Goal: Task Accomplishment & Management: Complete application form

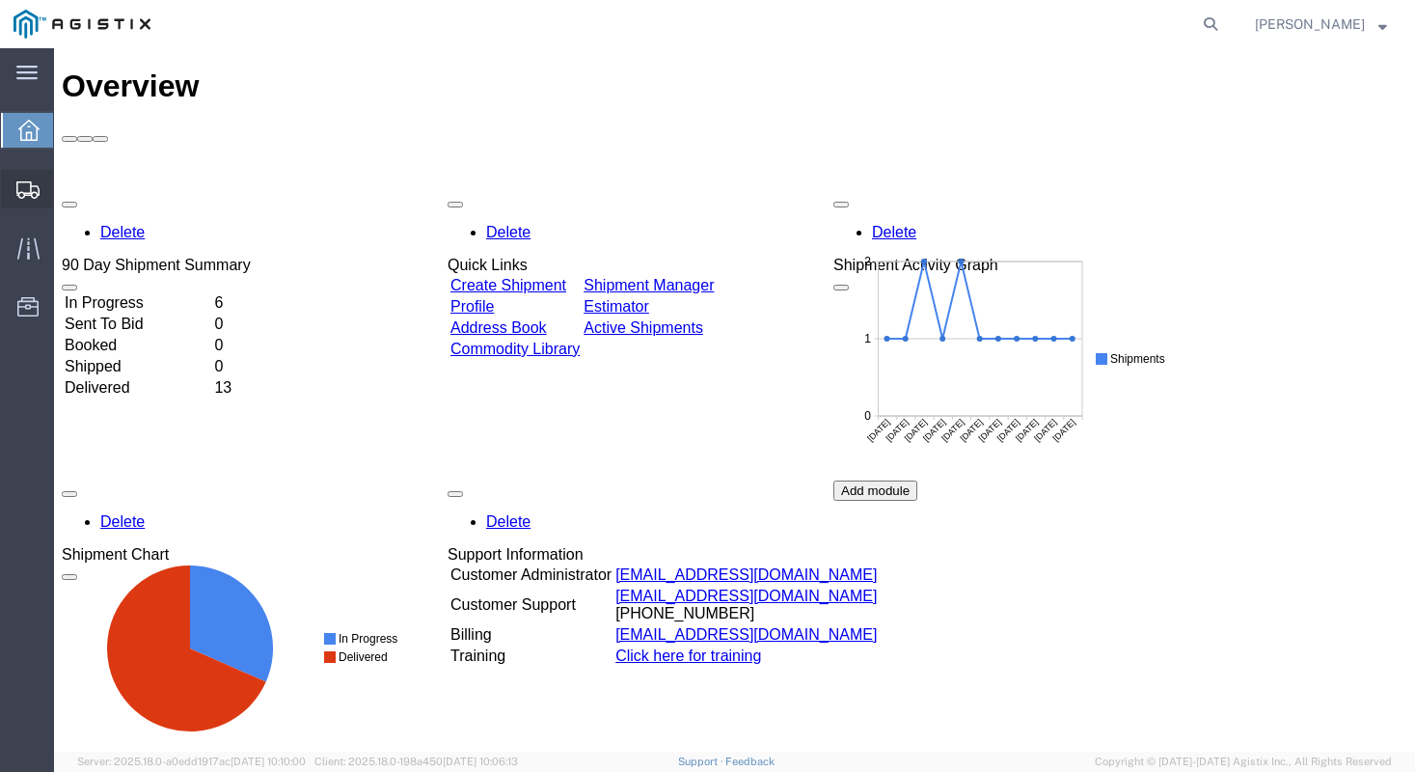
click at [0, 0] on span "Create Shipment" at bounding box center [0, 0] width 0 height 0
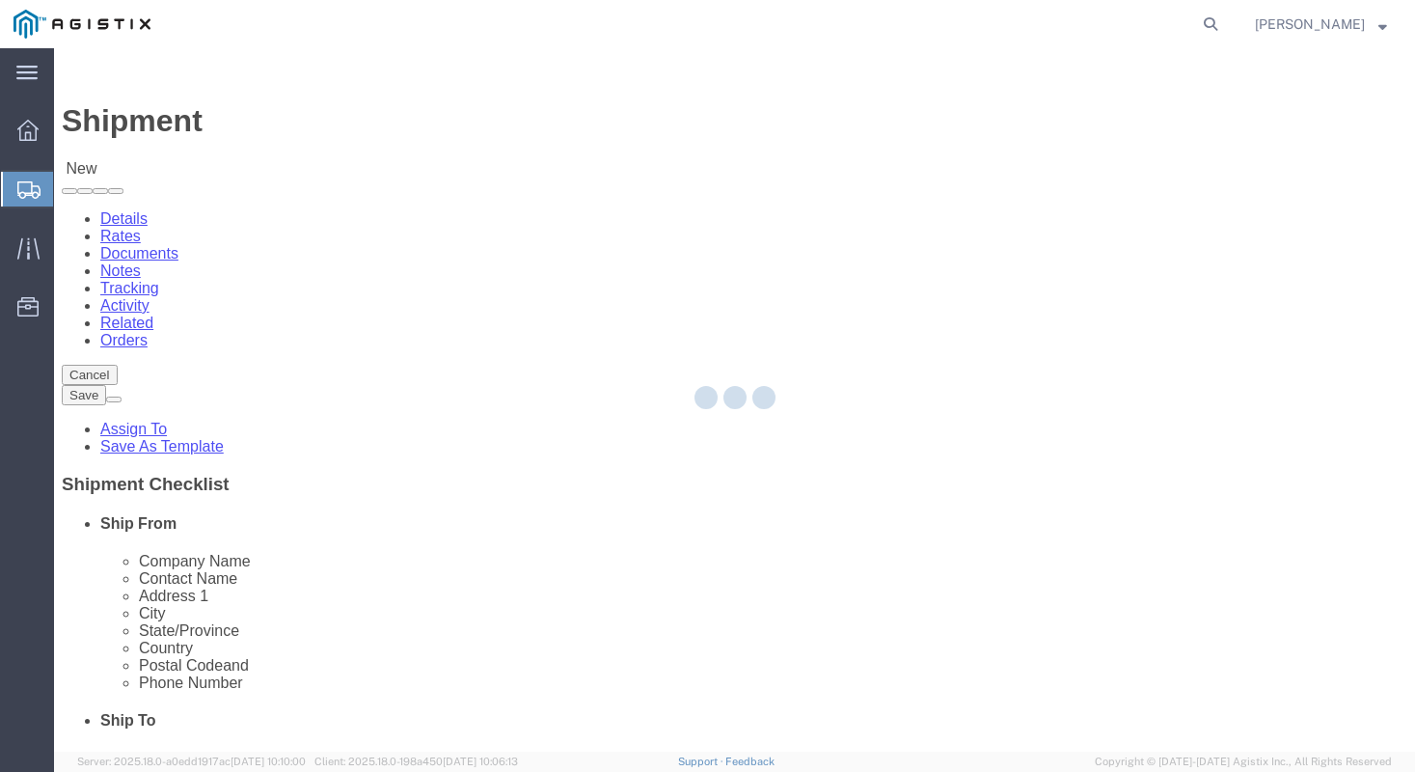
select select
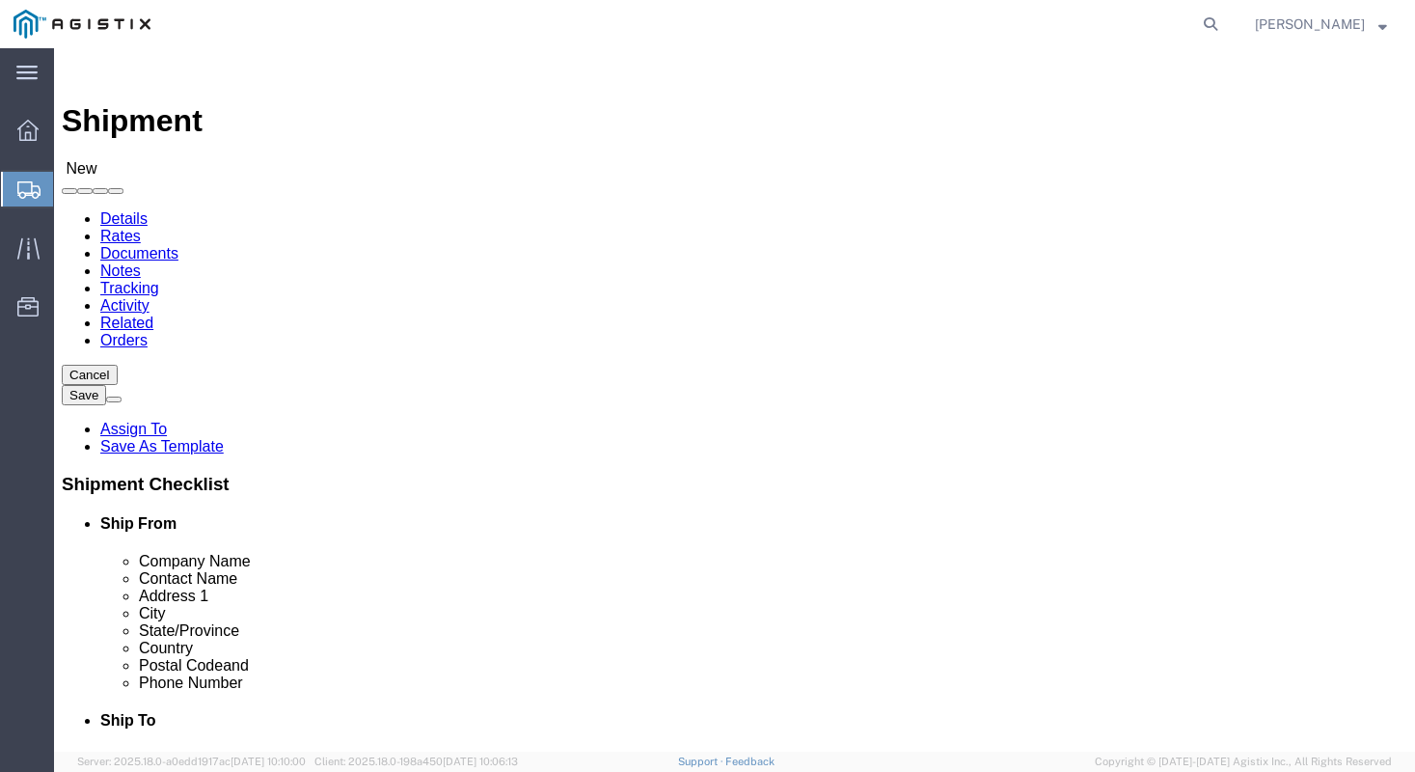
click select "Select [PERSON_NAME] Manufacturing PG&E"
select select "9596"
click select "Select [PERSON_NAME] Manufacturing PG&E"
select select
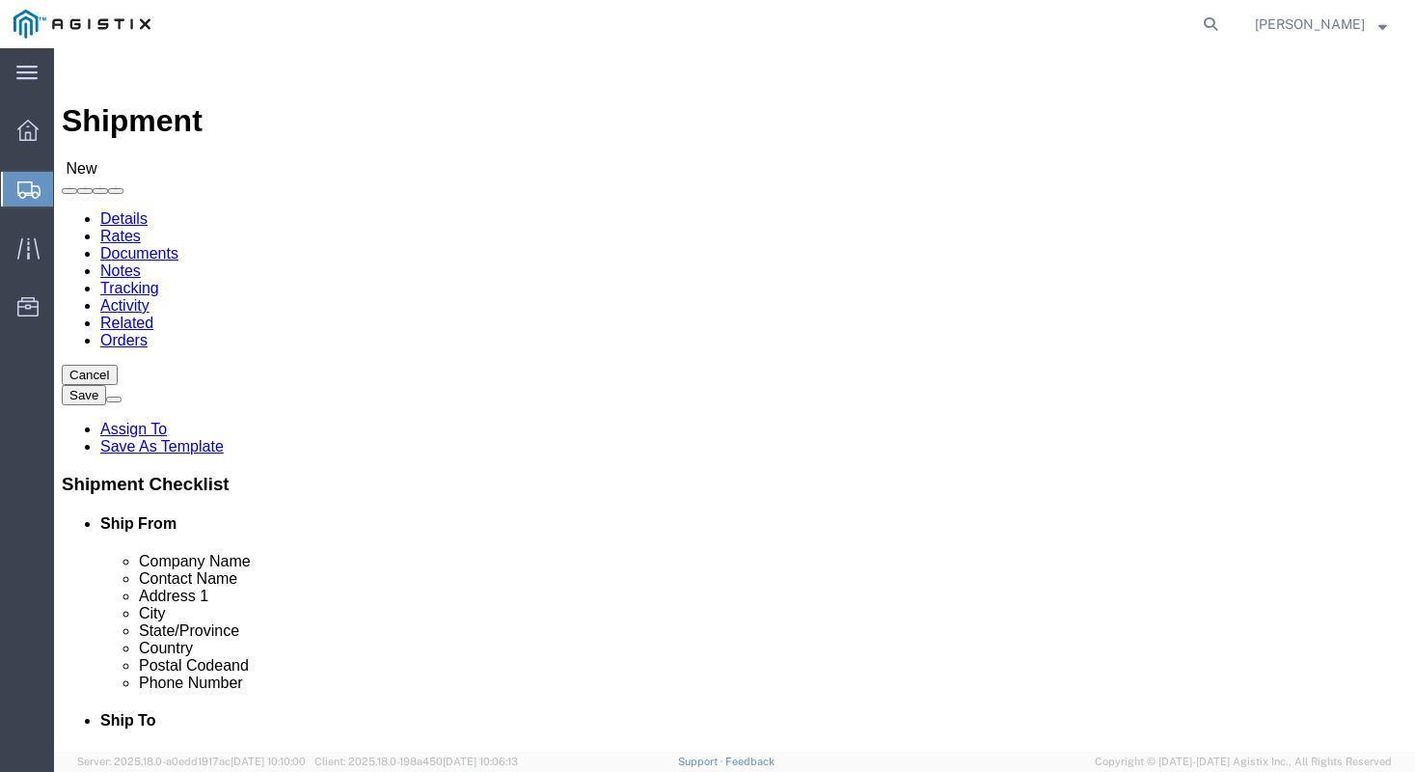
click input "text"
type input "k"
type input "[PERSON_NAME] MANUFACTURING"
type input "[PERSON_NAME]"
type input "[STREET_ADDRESS]"
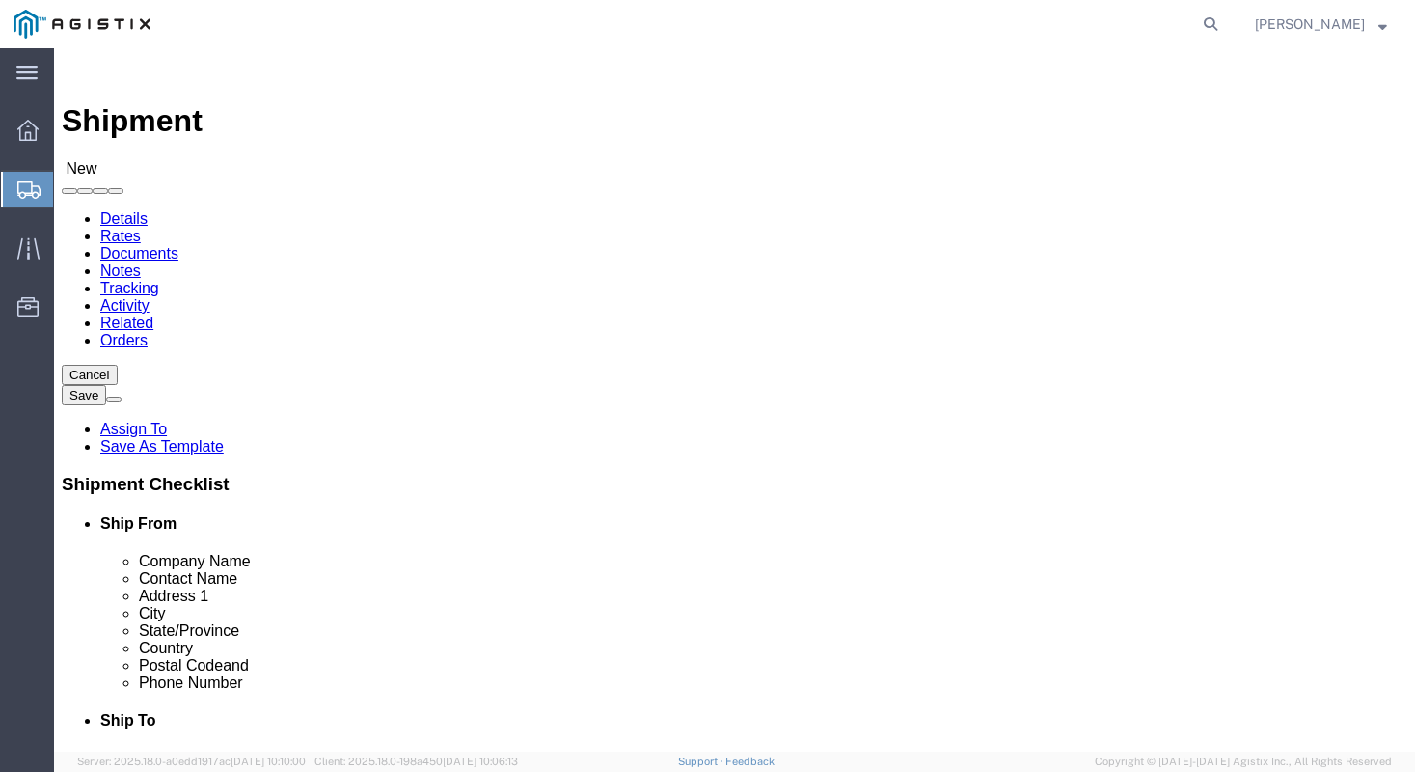
type input "[GEOGRAPHIC_DATA]"
type input "M"
type input "MI"
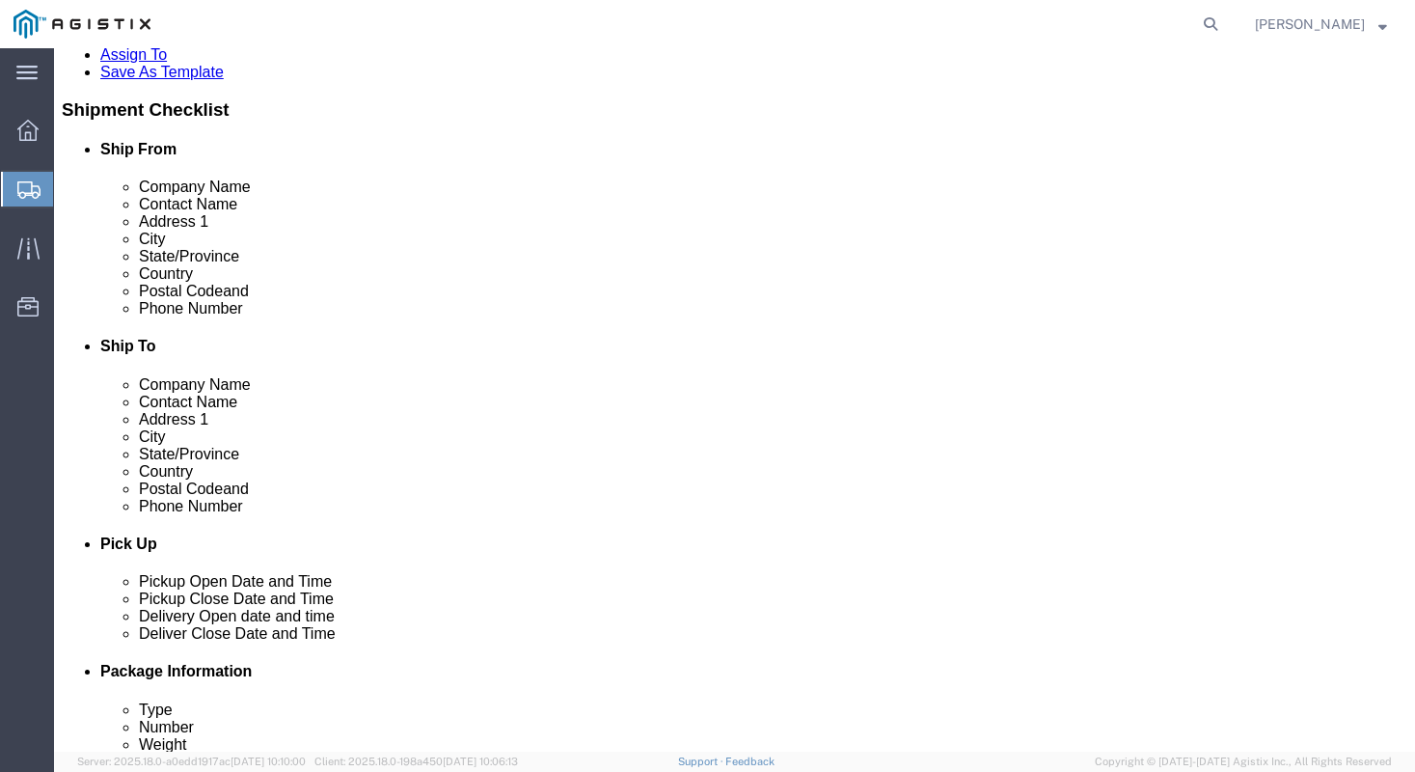
click div "Location My Profile Location (OBSOLETE) [PERSON_NAME] SC - GC TRAILER (OBSOLETE…"
click input "text"
type input "48706"
click input "text"
type input "9896860350"
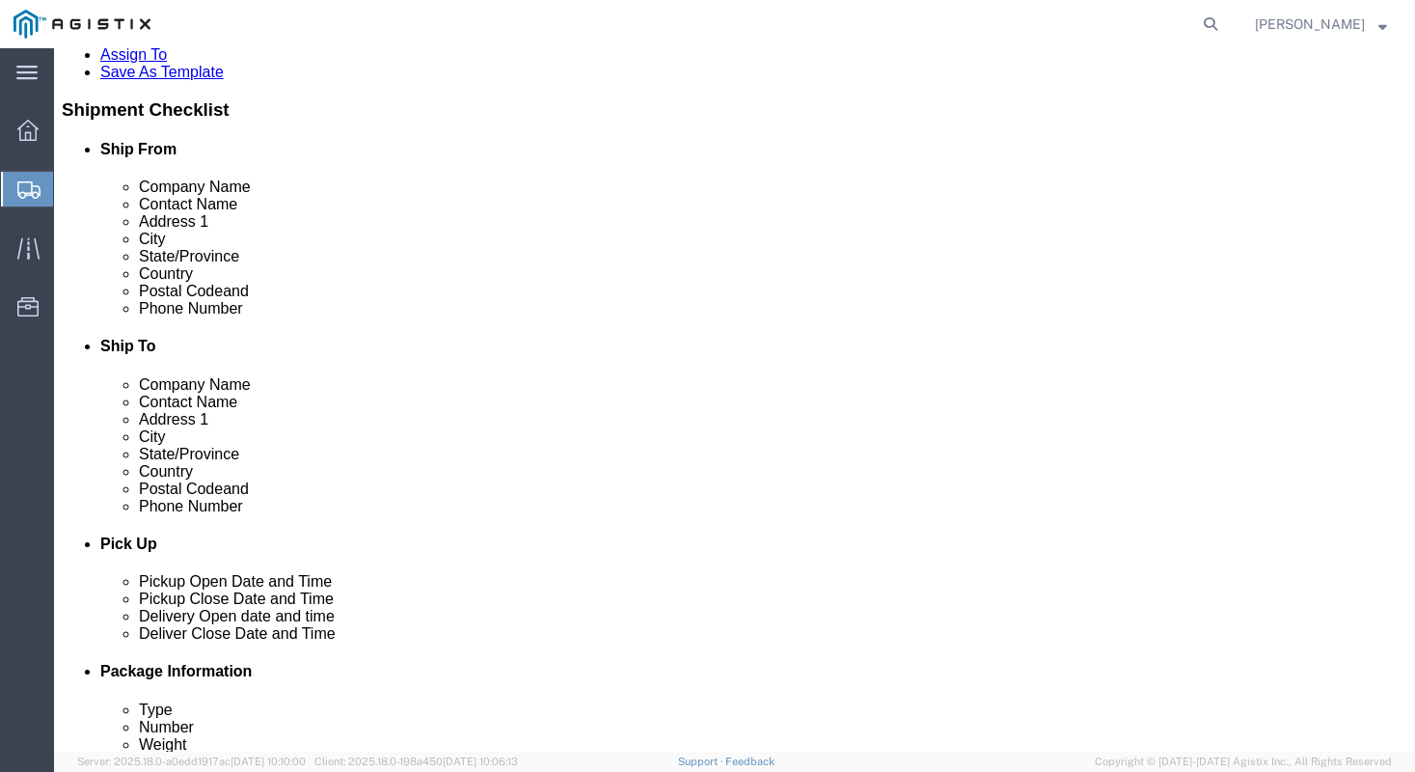
click div "[GEOGRAPHIC_DATA] Select [GEOGRAPHIC_DATA] [GEOGRAPHIC_DATA] [GEOGRAPHIC_DATA] …"
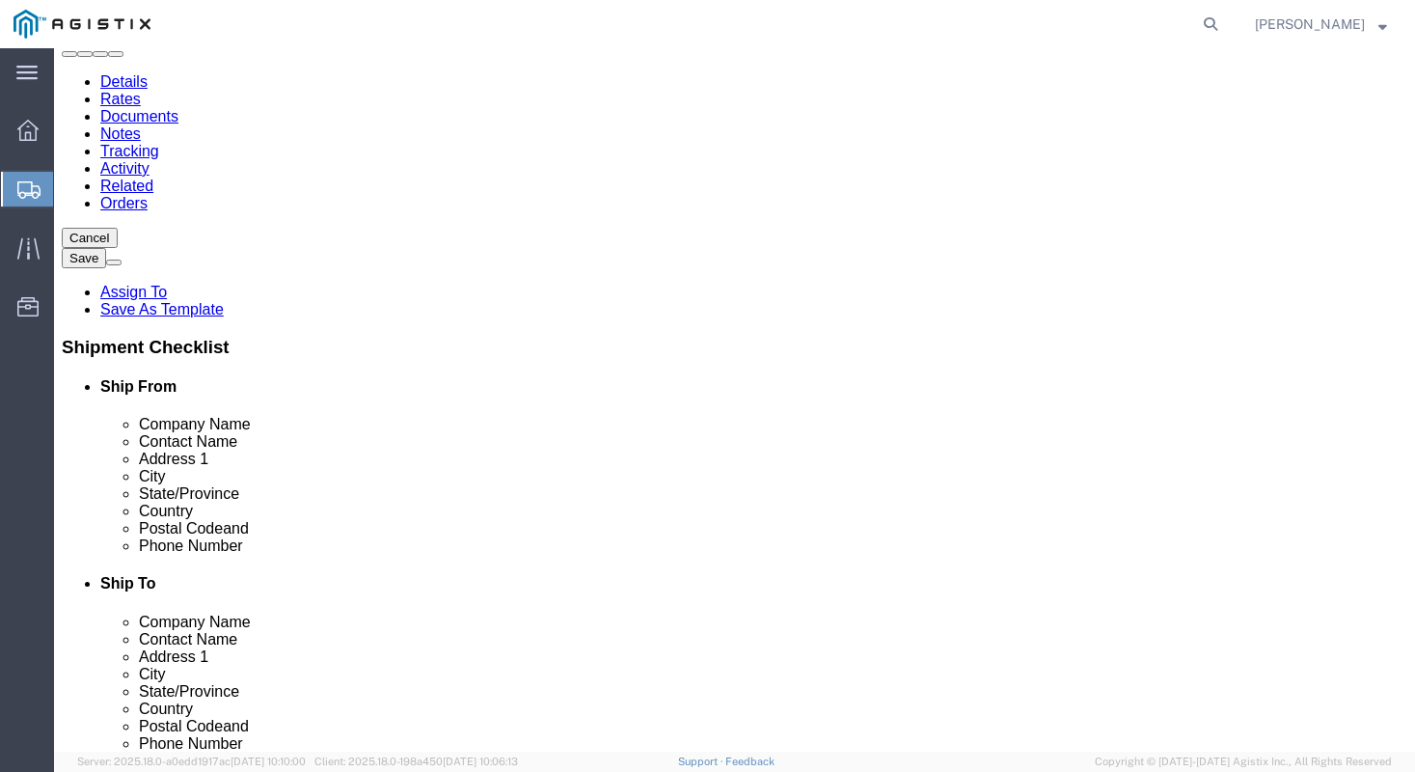
scroll to position [0, 0]
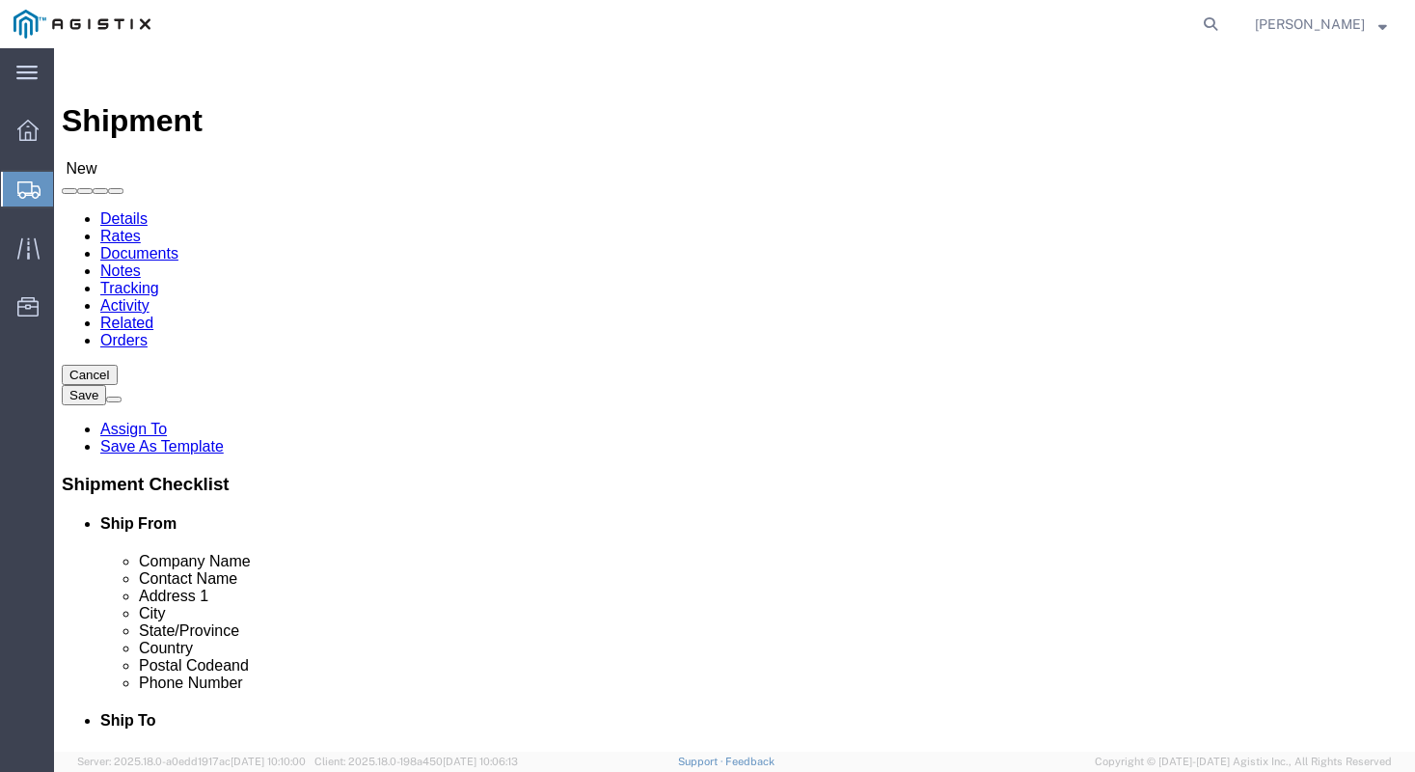
click div "Location My Profile Location (OBSOLETE) [PERSON_NAME] SC - GC TRAILER (OBSOLETE…"
click input "text"
type input "MROIS"
type input "PACIFIC GAS AND ELE"
type input "[STREET_ADDRESS][PERSON_NAME]"
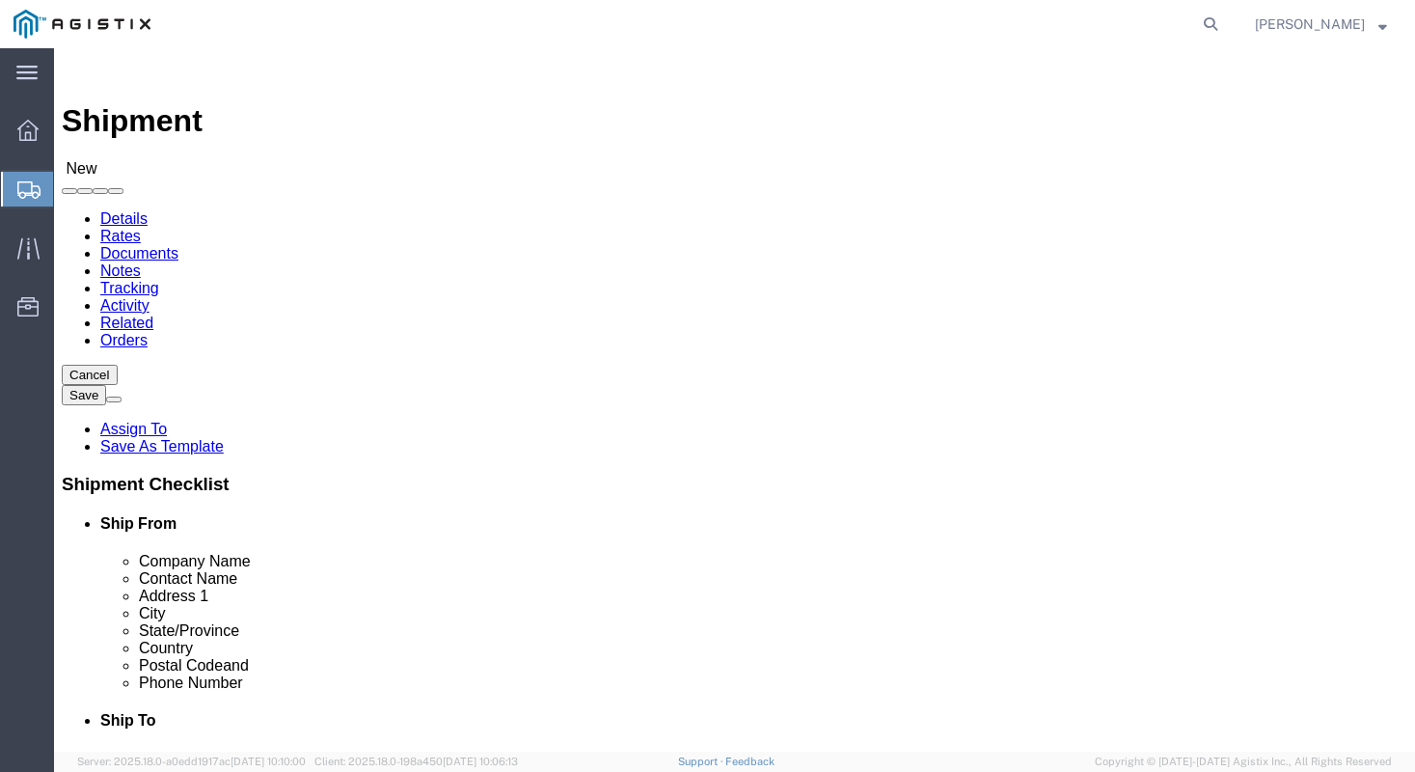
type input "FREMONT"
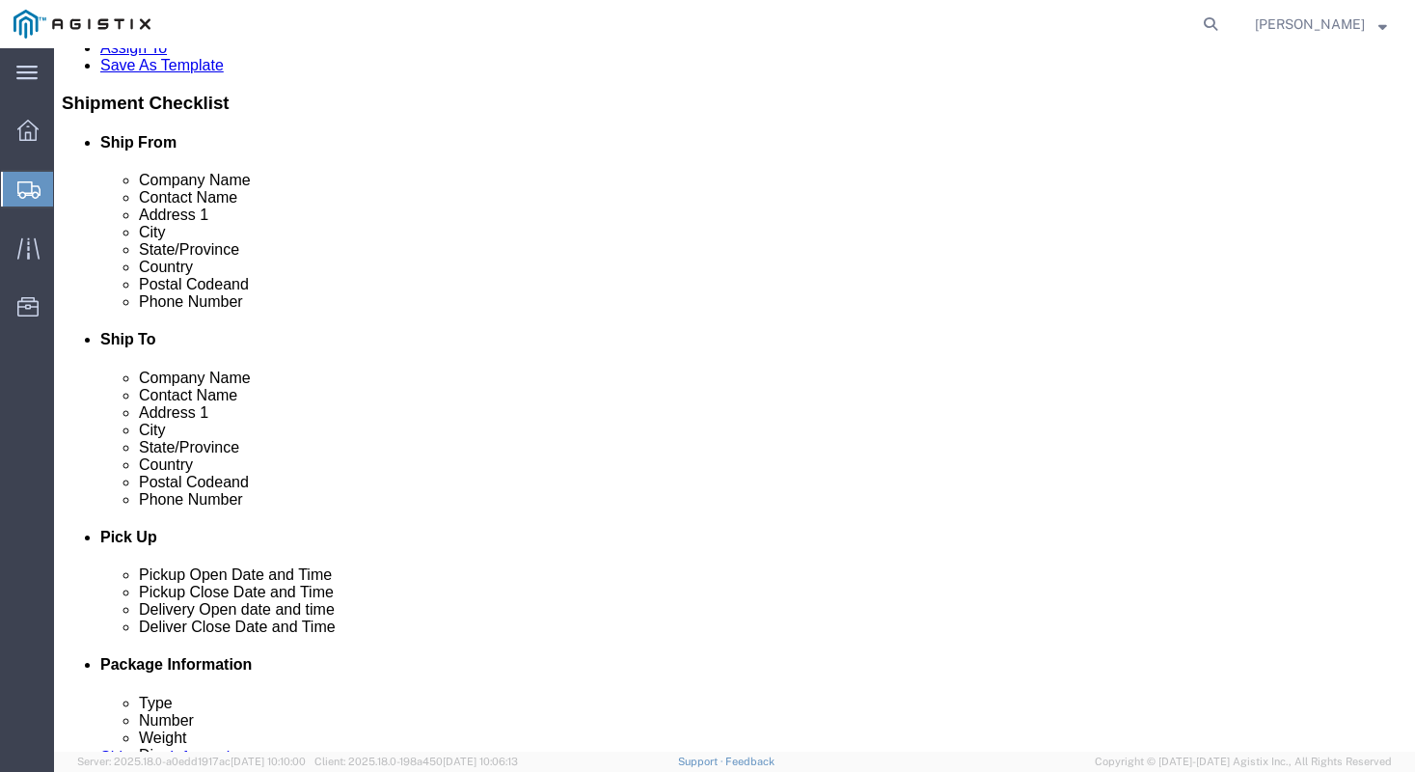
scroll to position [5921, 0]
click input "Postal Code"
type input "94538"
click input "text"
type input "7077478424"
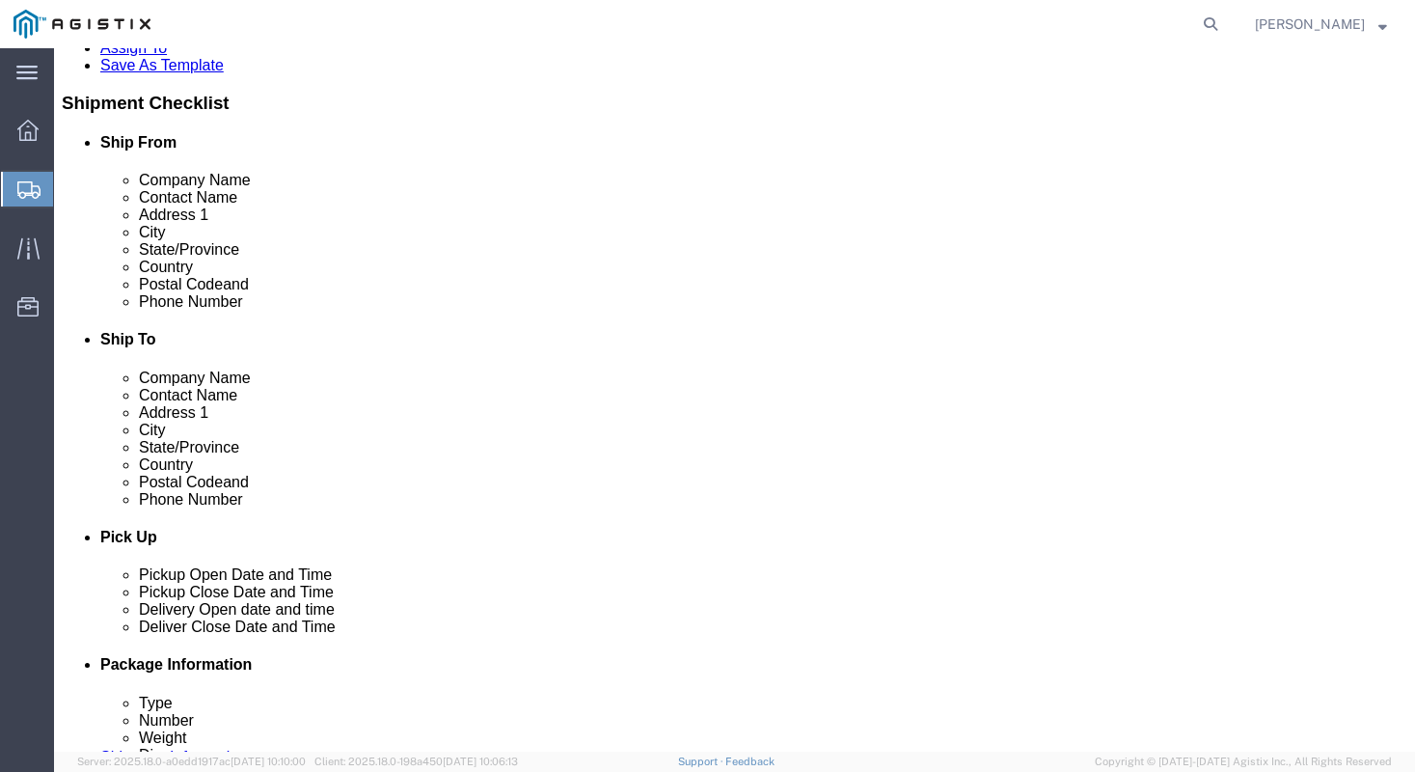
click div "Email"
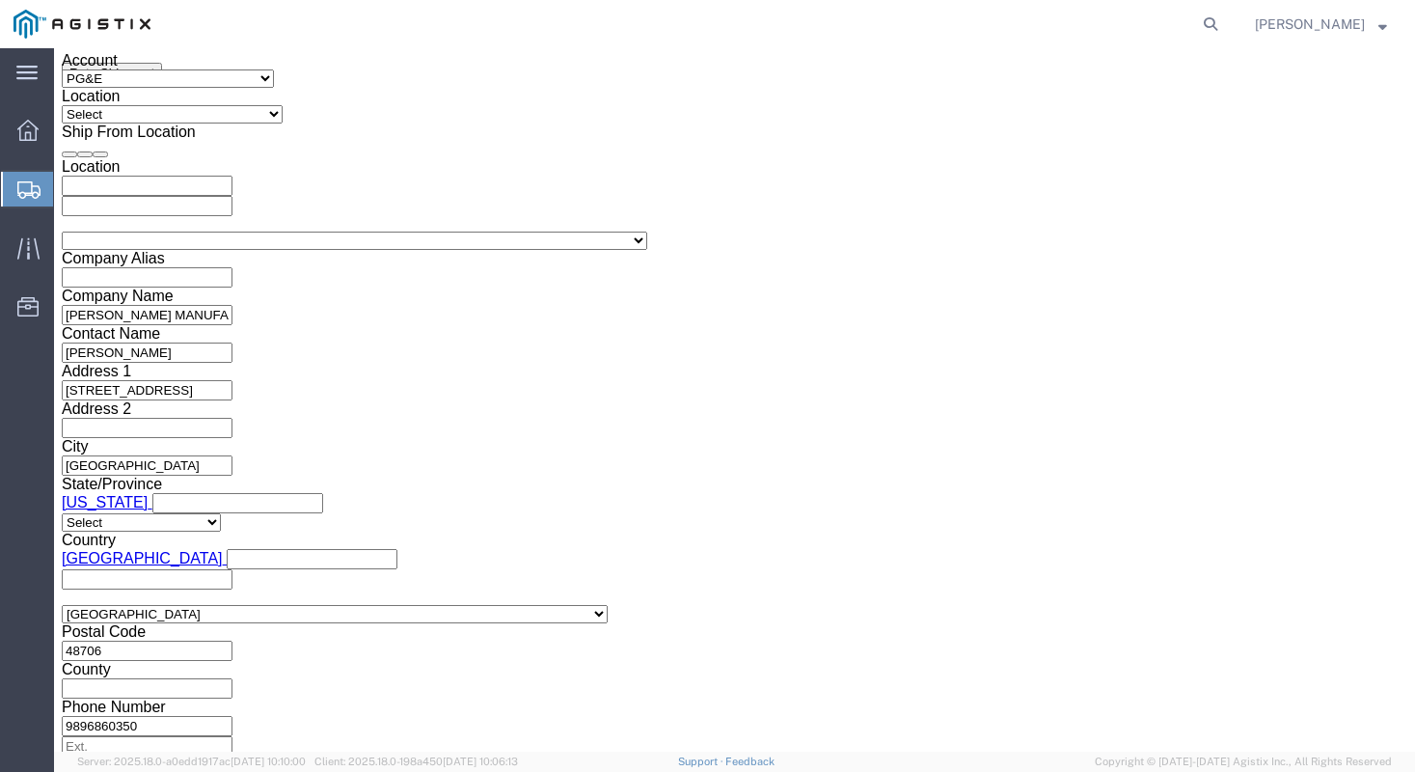
scroll to position [1311, 0]
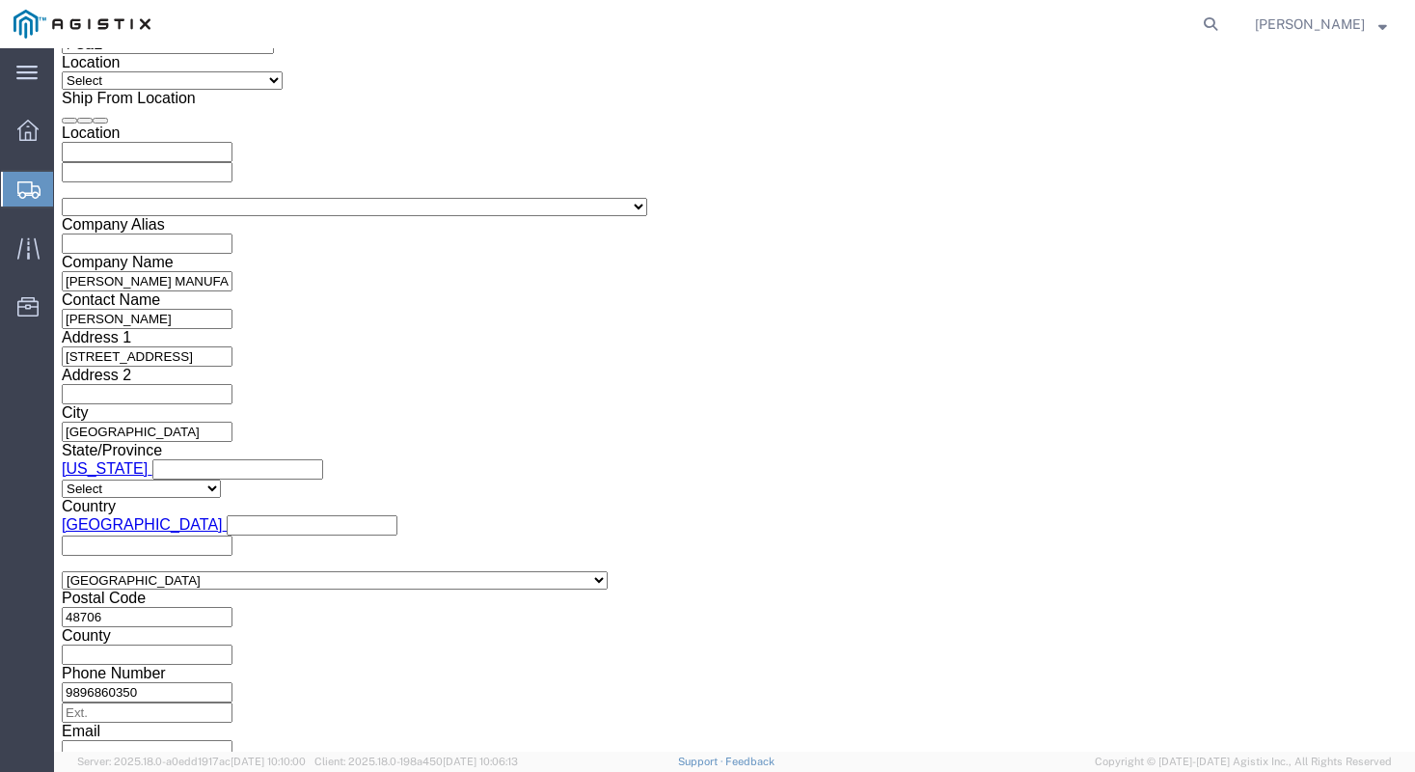
click div "[DATE] 10:00 AM"
type input "4:00 PM"
click button "Apply"
click div "[DATE] 5:00 PM"
type input "6:00 PM"
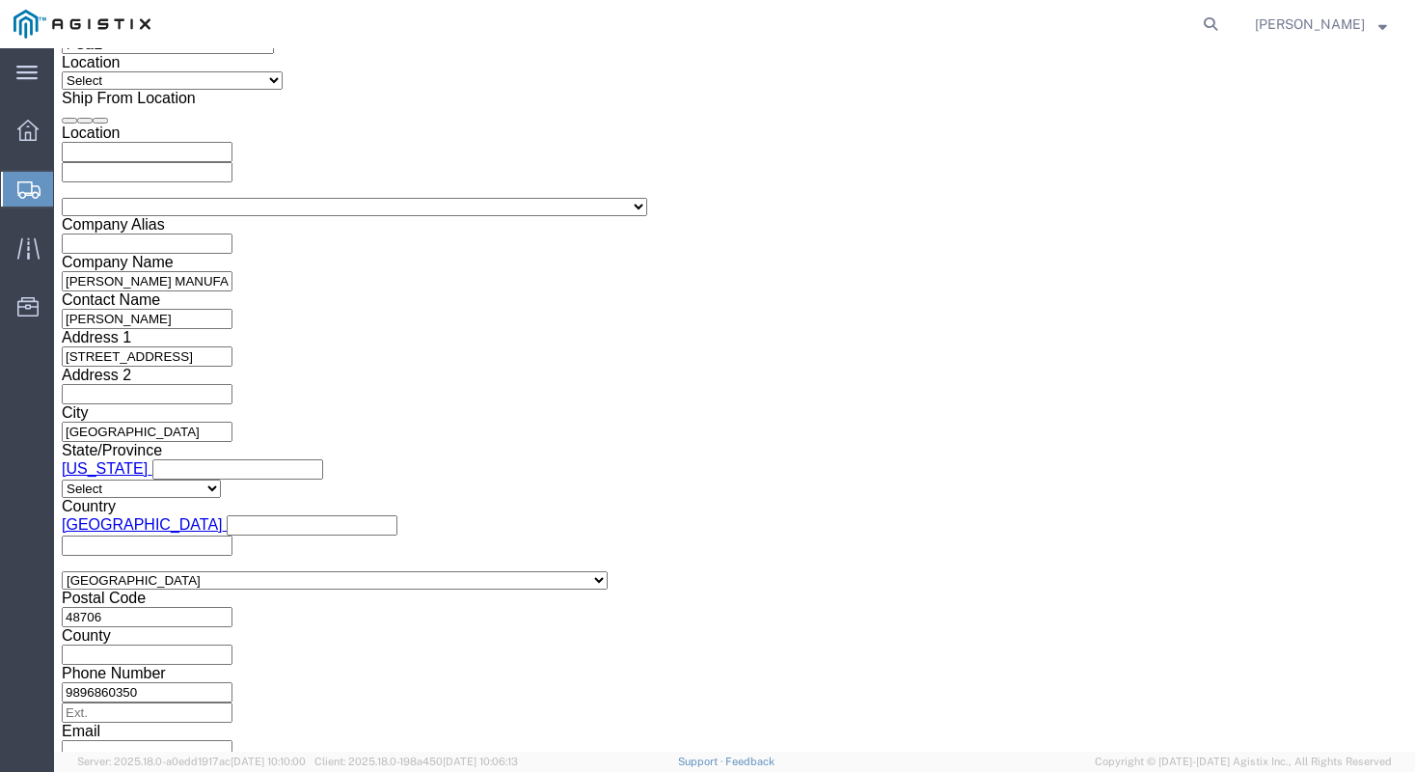
click button "Apply"
click div
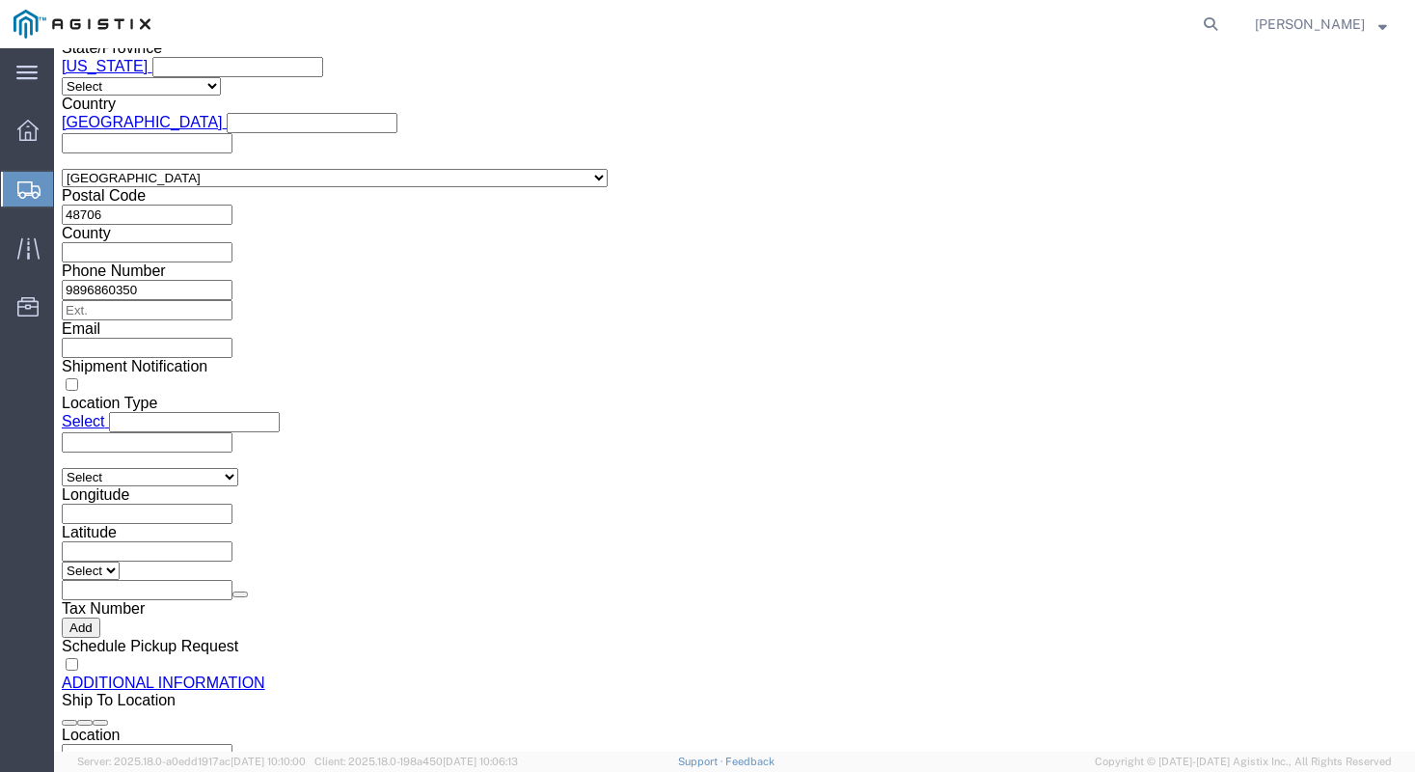
click input "7:00 PM"
type input "7:00 AM"
click button "Apply"
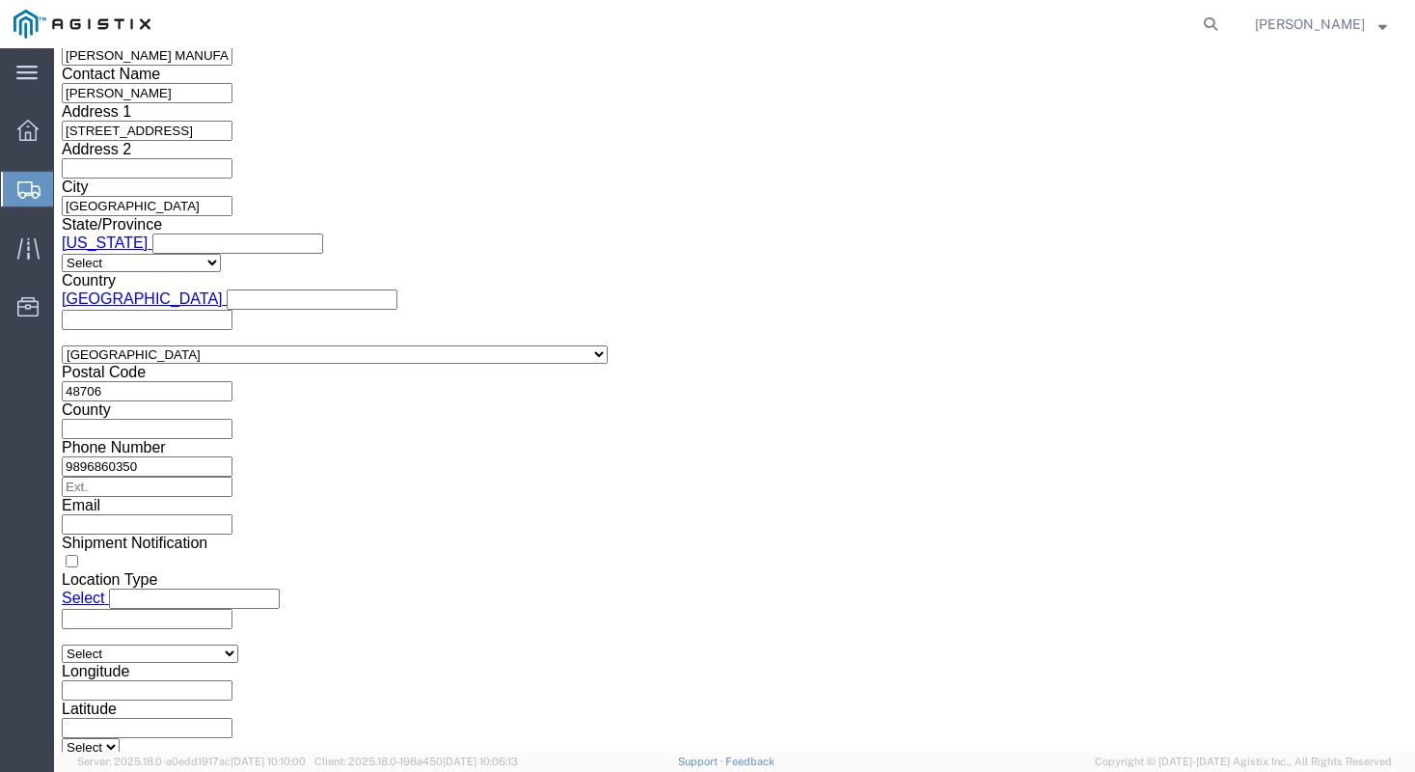
scroll to position [1351, 0]
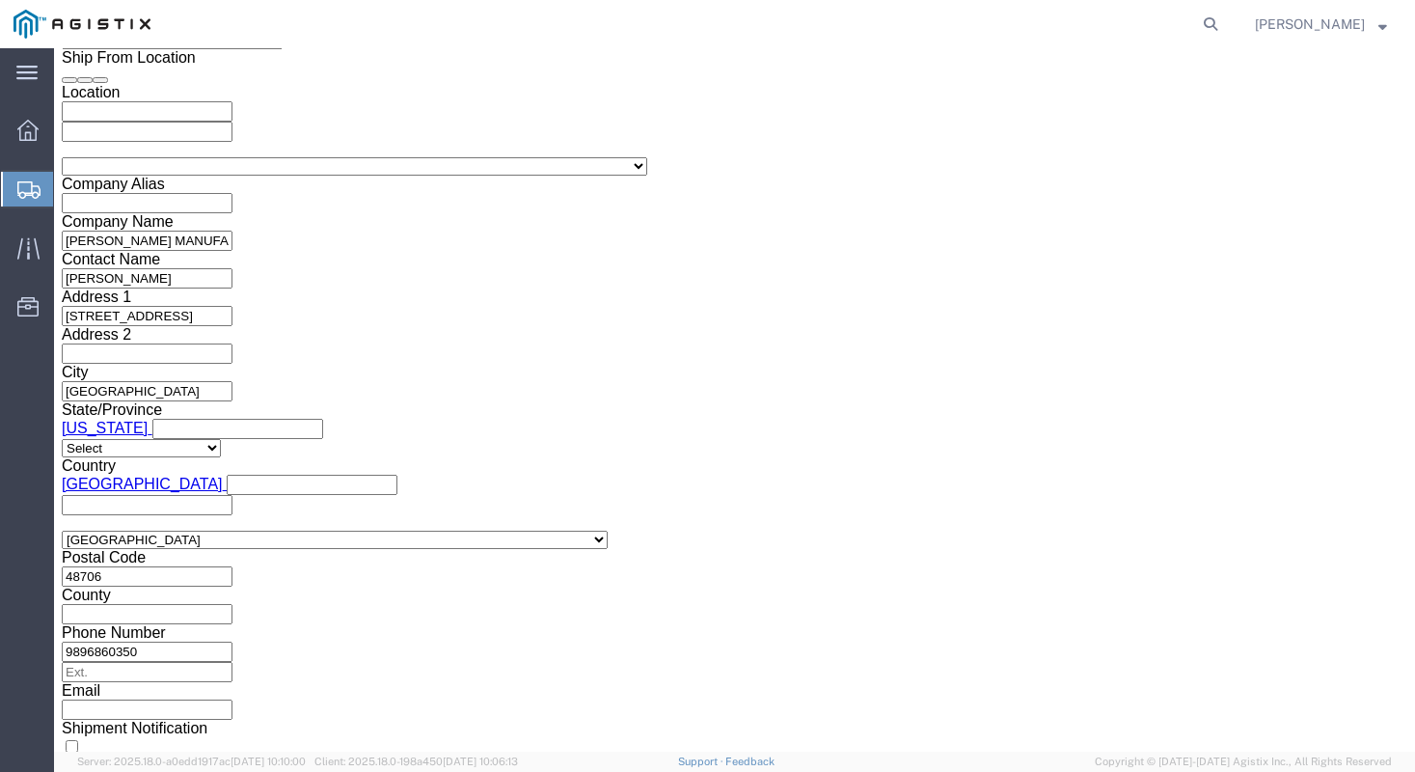
click div
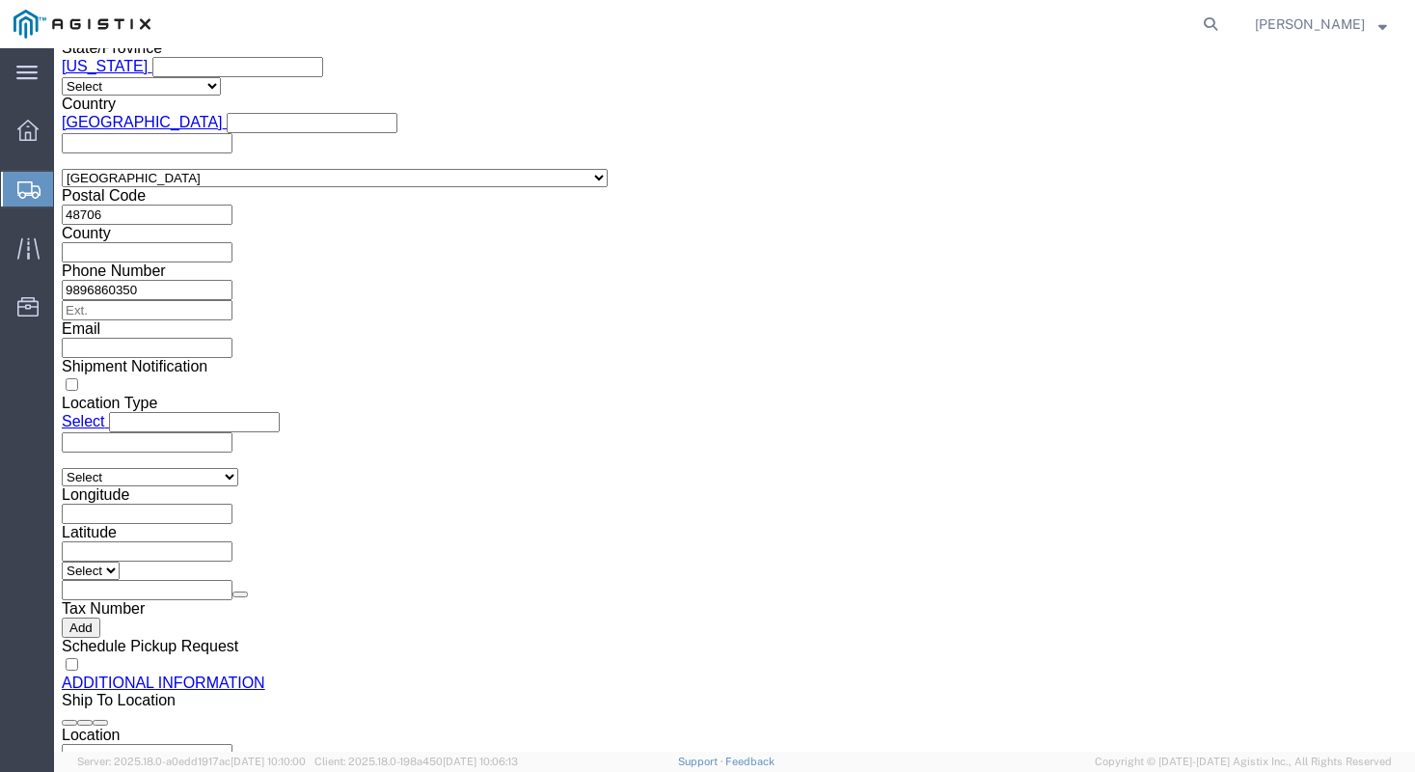
click input "5:00 AM"
type input "5:00 PM"
click div "Close Time 5:00 PM [DATE] 8:00 AM - [DATE] 8:00 AM Cancel Apply"
click button "Apply"
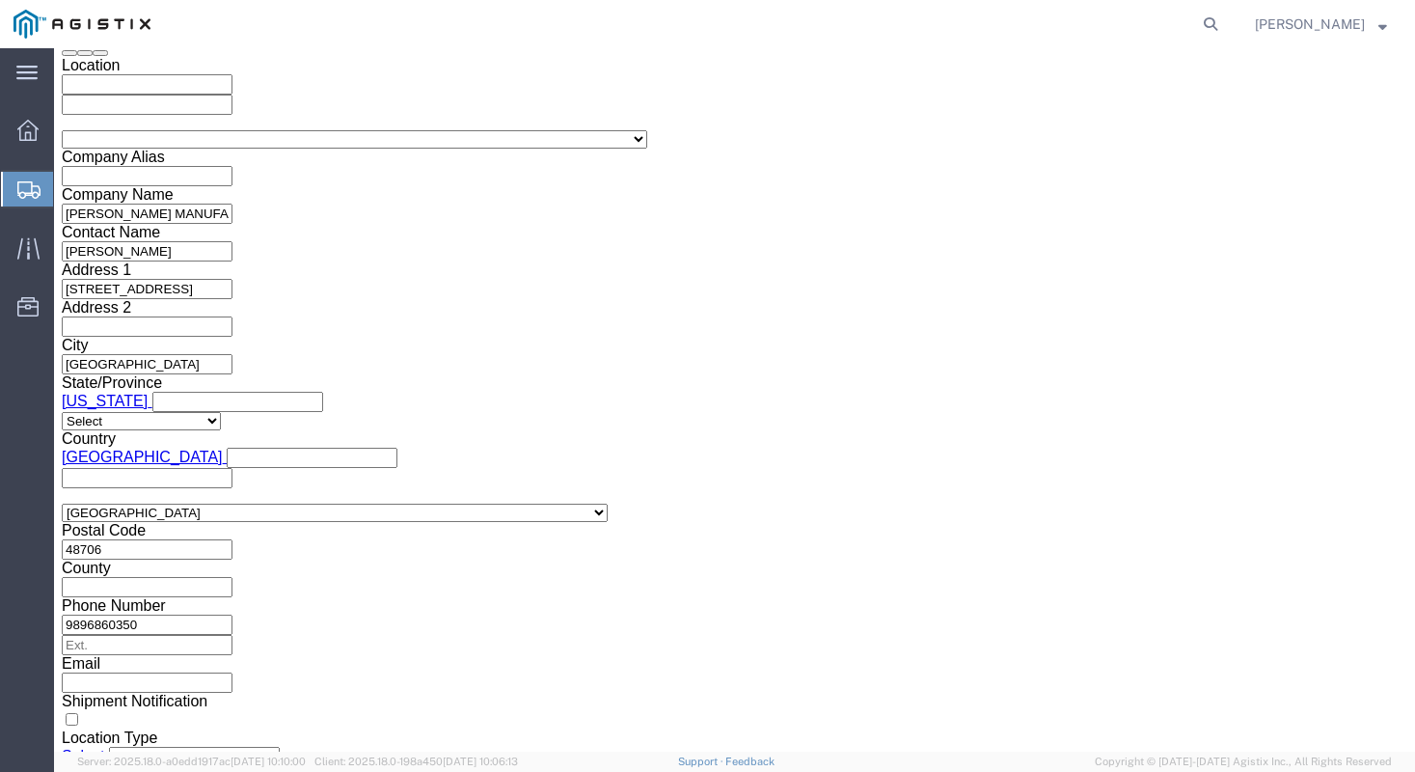
scroll to position [1364, 0]
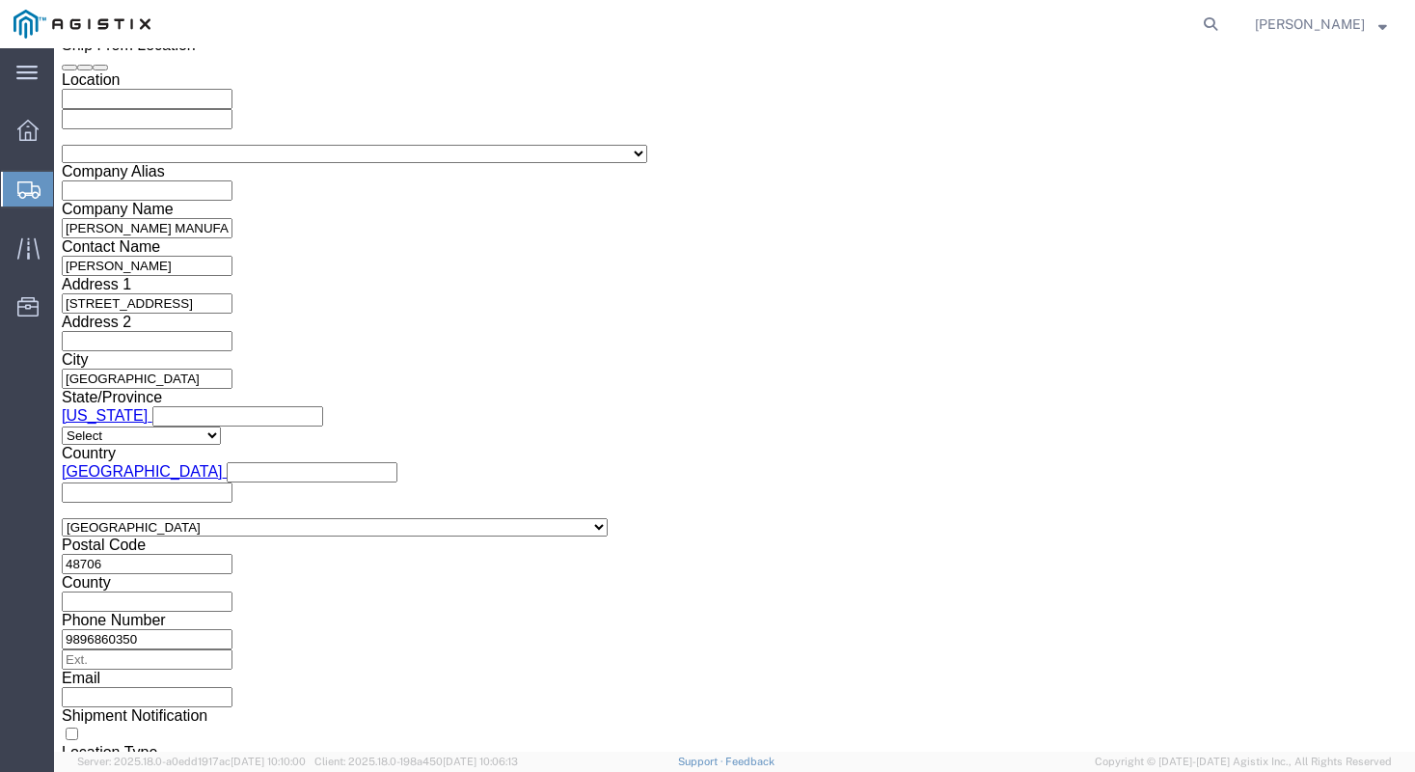
click input "text"
type input "S100627520"
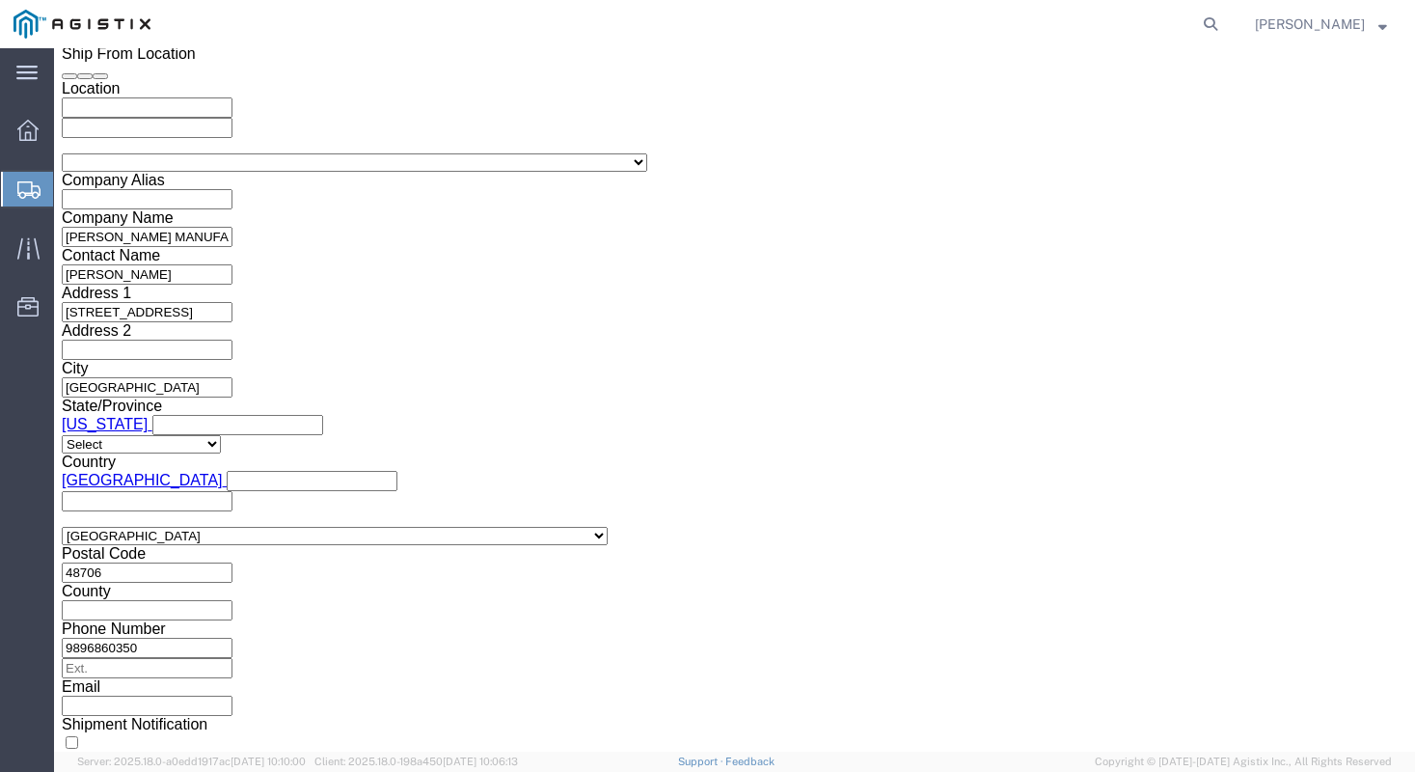
click div "References Add reference"
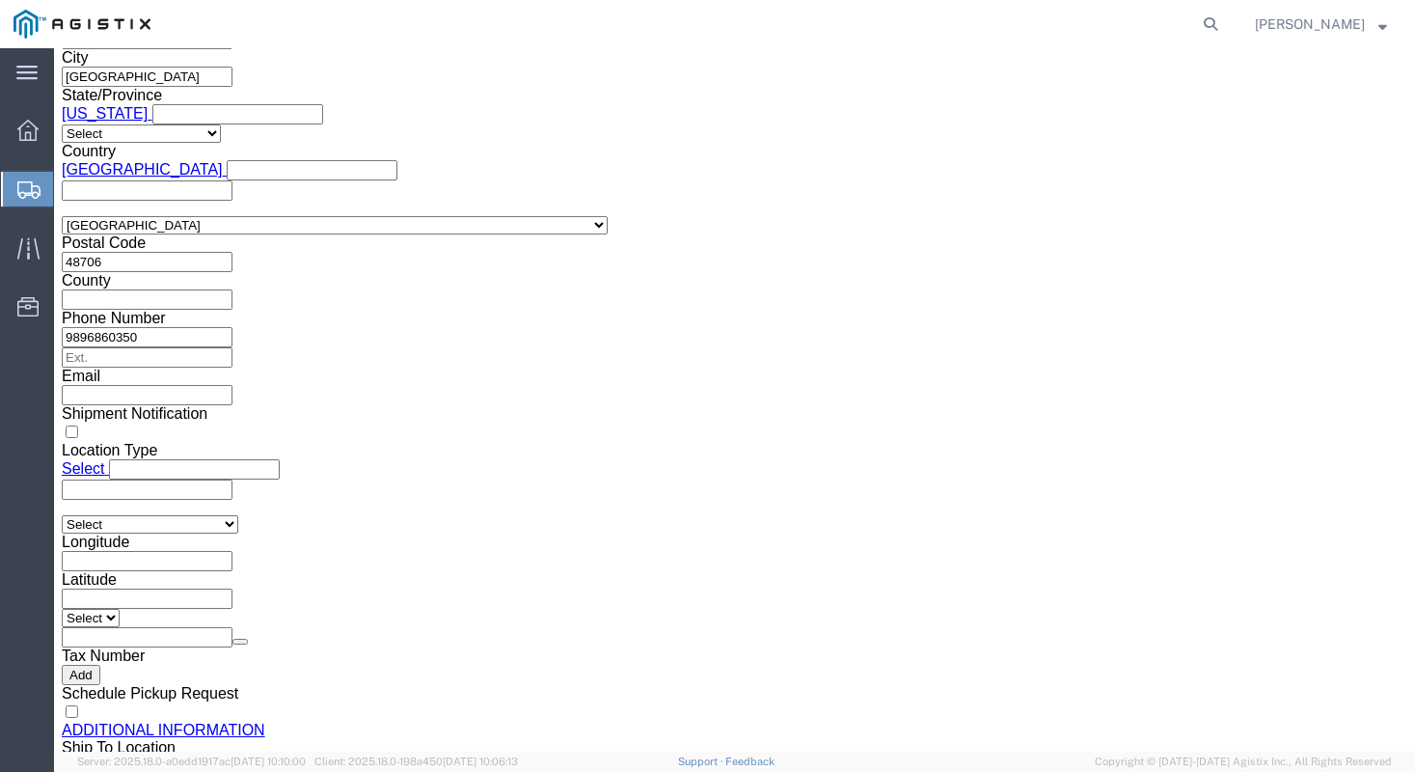
scroll to position [1769, 0]
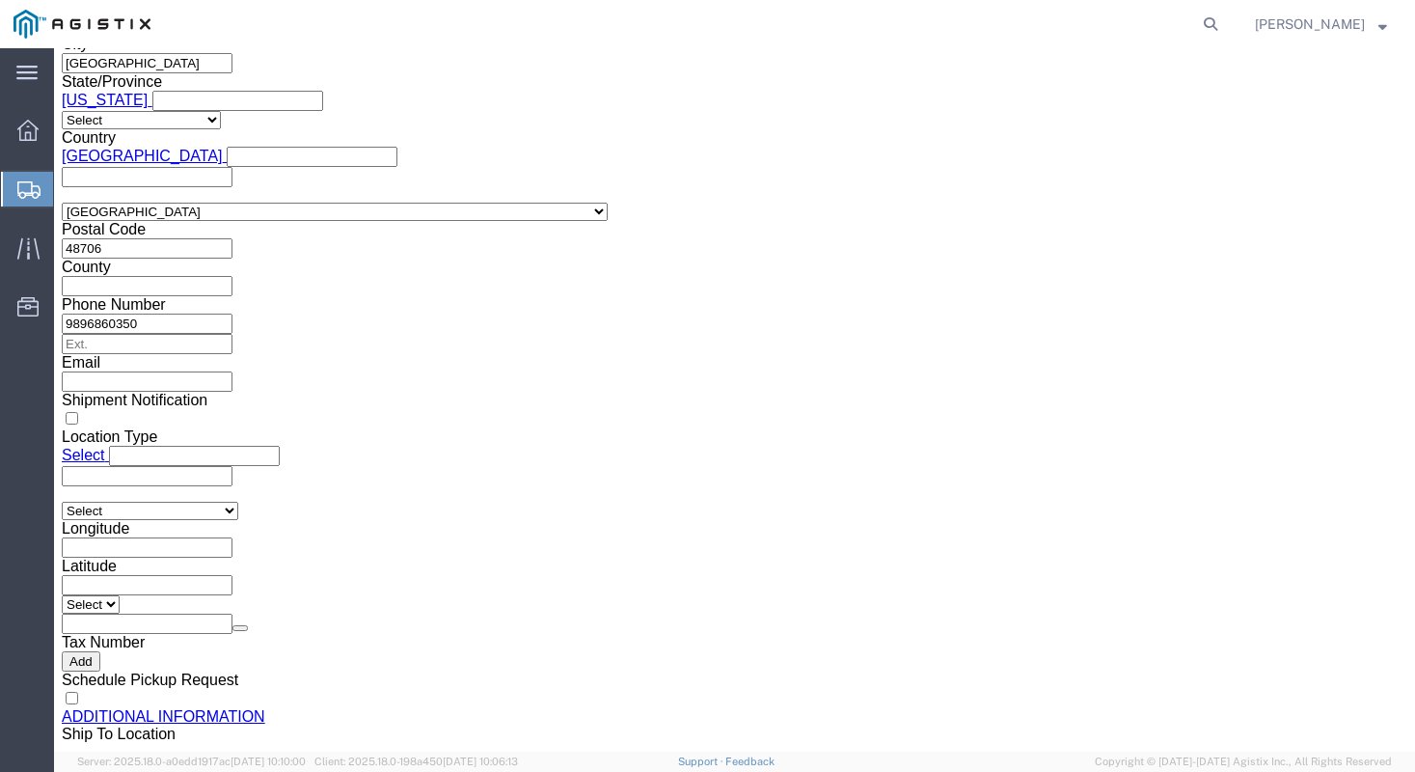
click button "Continue"
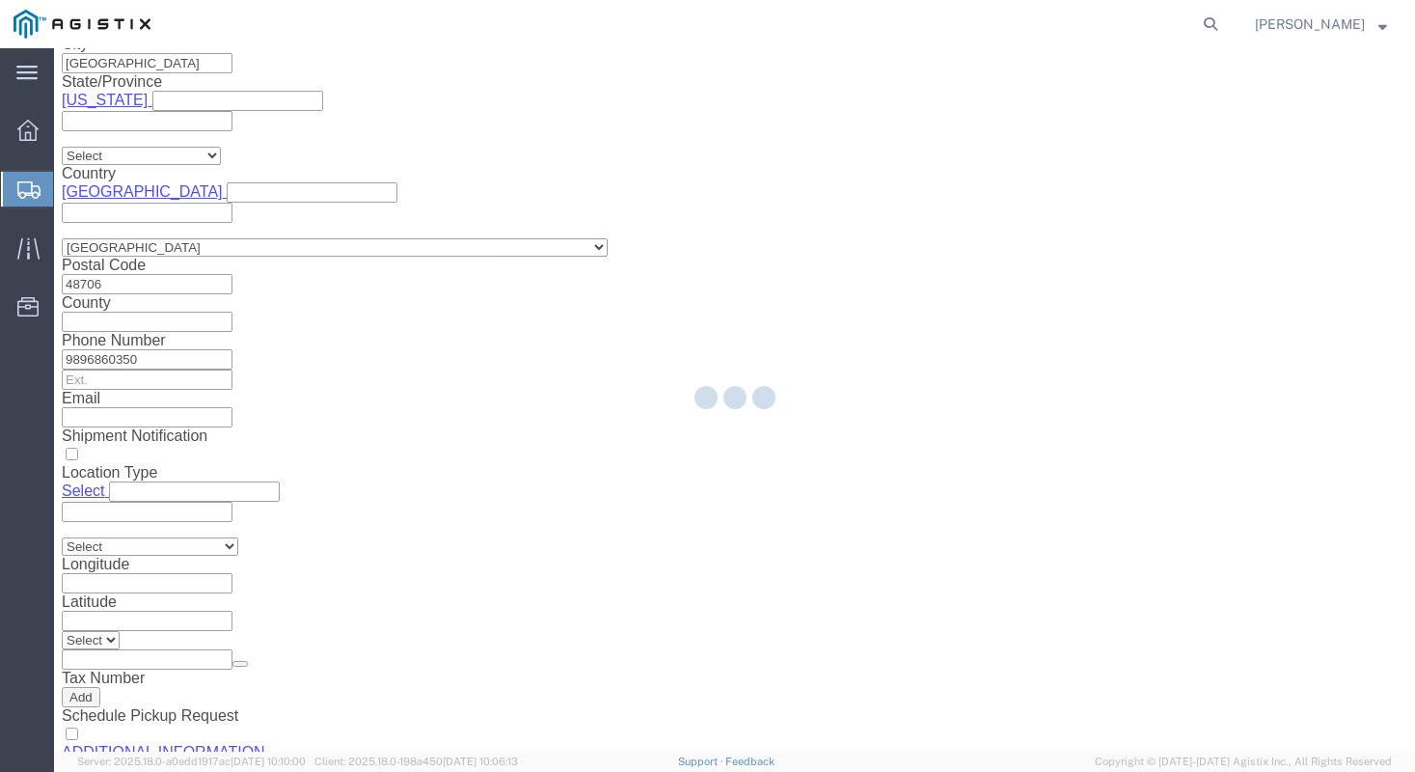
select select "CUSTREF"
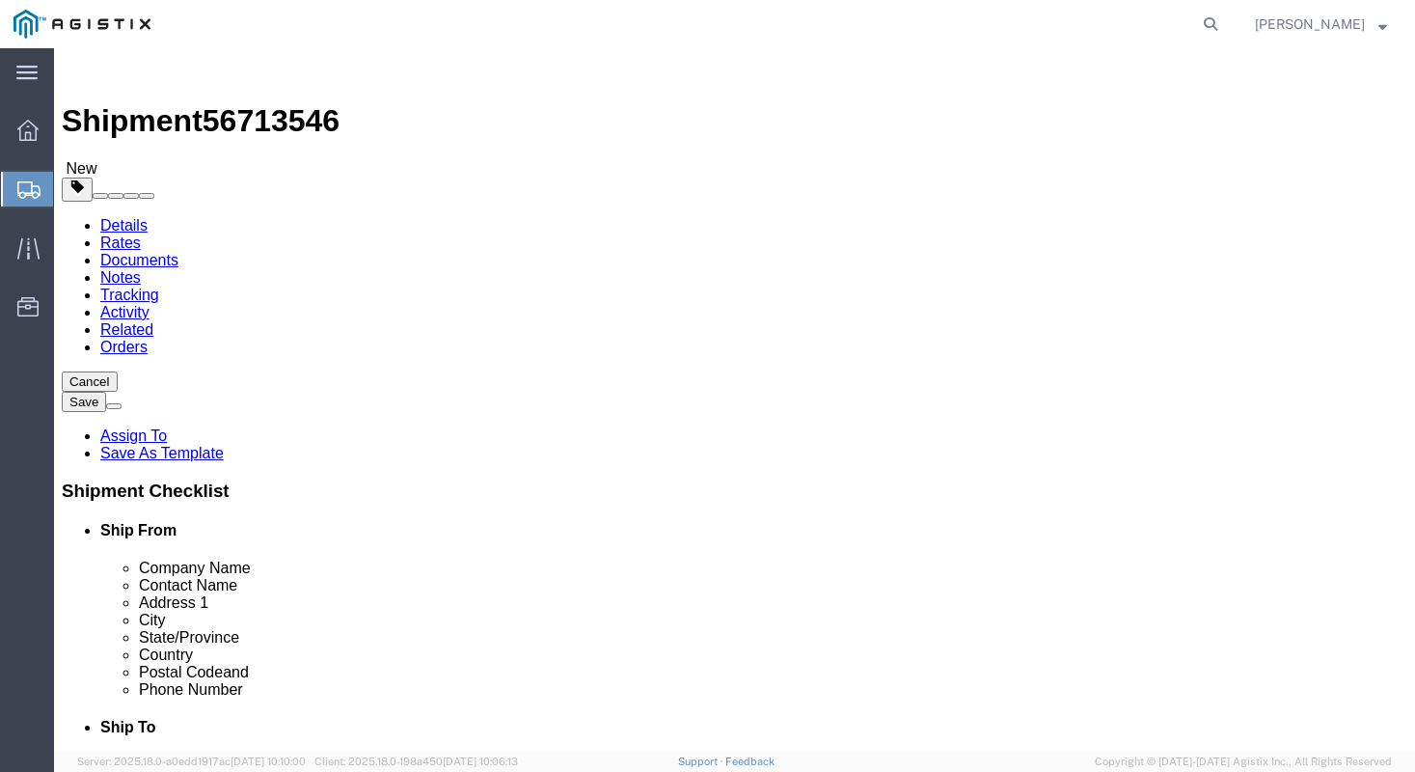
click select "Select Bale(s) Basket(s) Bolt(s) Bottle(s) Buckets Bulk Bundle(s) Can(s) Cardbo…"
select select "SKID"
click select "Select Bale(s) Basket(s) Bolt(s) Bottle(s) Buckets Bulk Bundle(s) Can(s) Cardbo…"
click input "text"
type input "35"
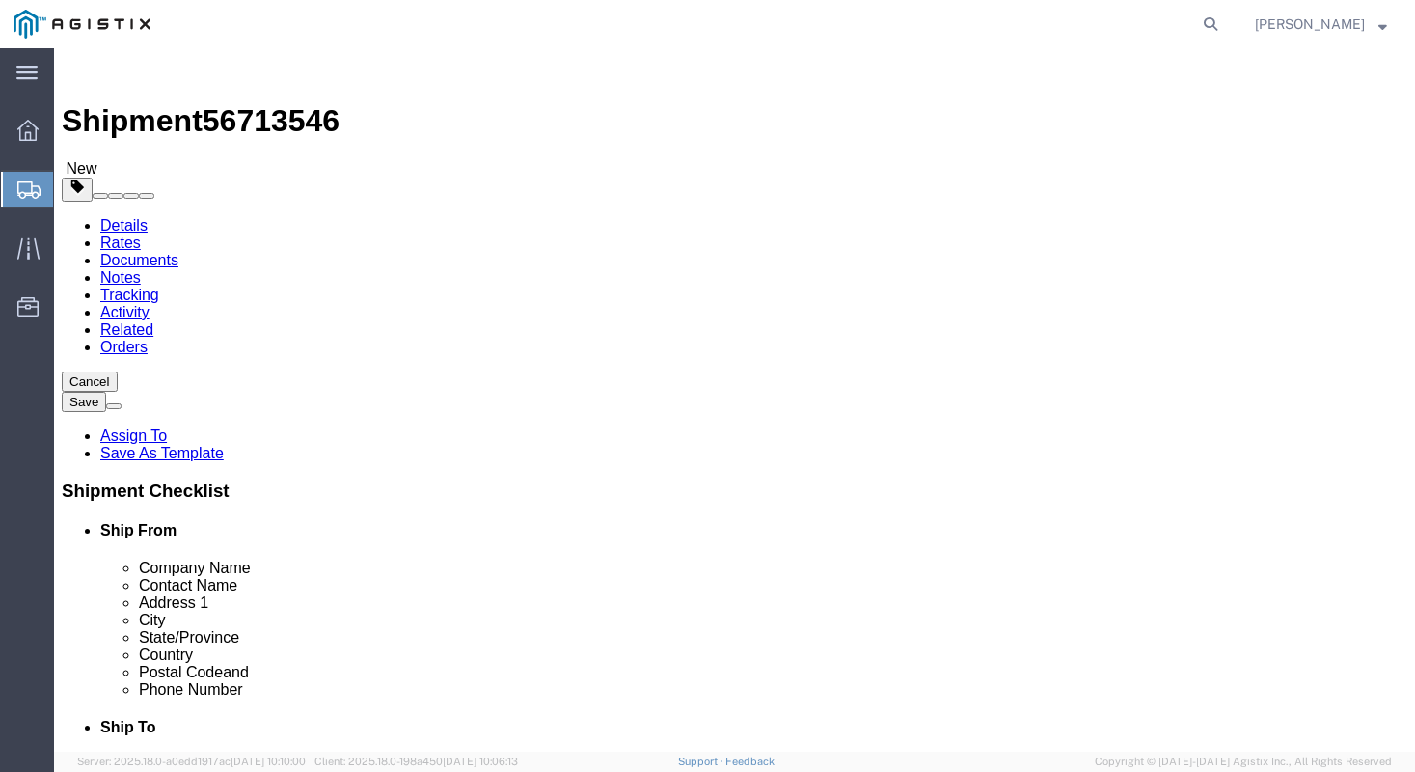
type input "23"
type input "17"
drag, startPoint x: 230, startPoint y: 521, endPoint x: 18, endPoint y: 545, distance: 212.6
click div "1 x Skid(s) Package Type Select Bale(s) Basket(s) Bolt(s) Bottle(s) Buckets Bul…"
type input "150"
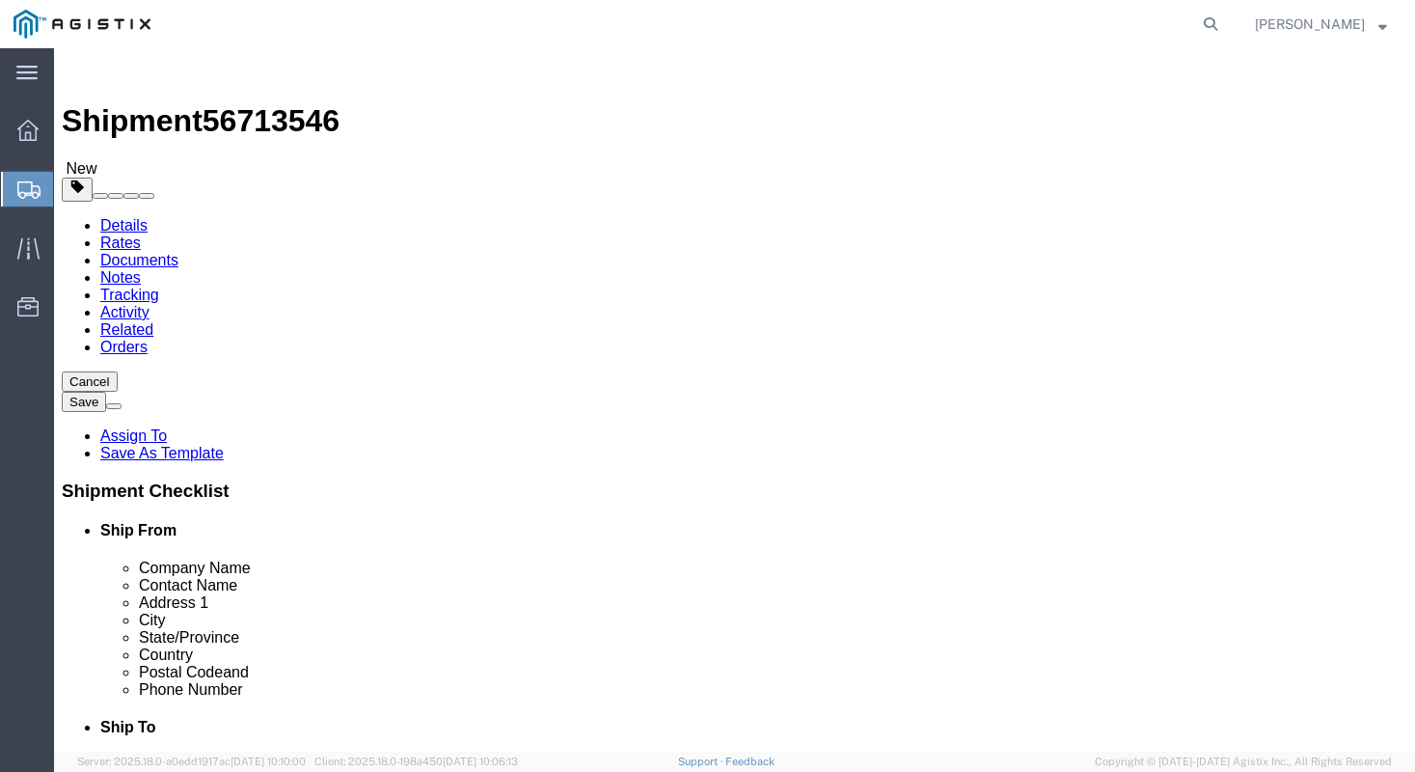
click link "Add Content"
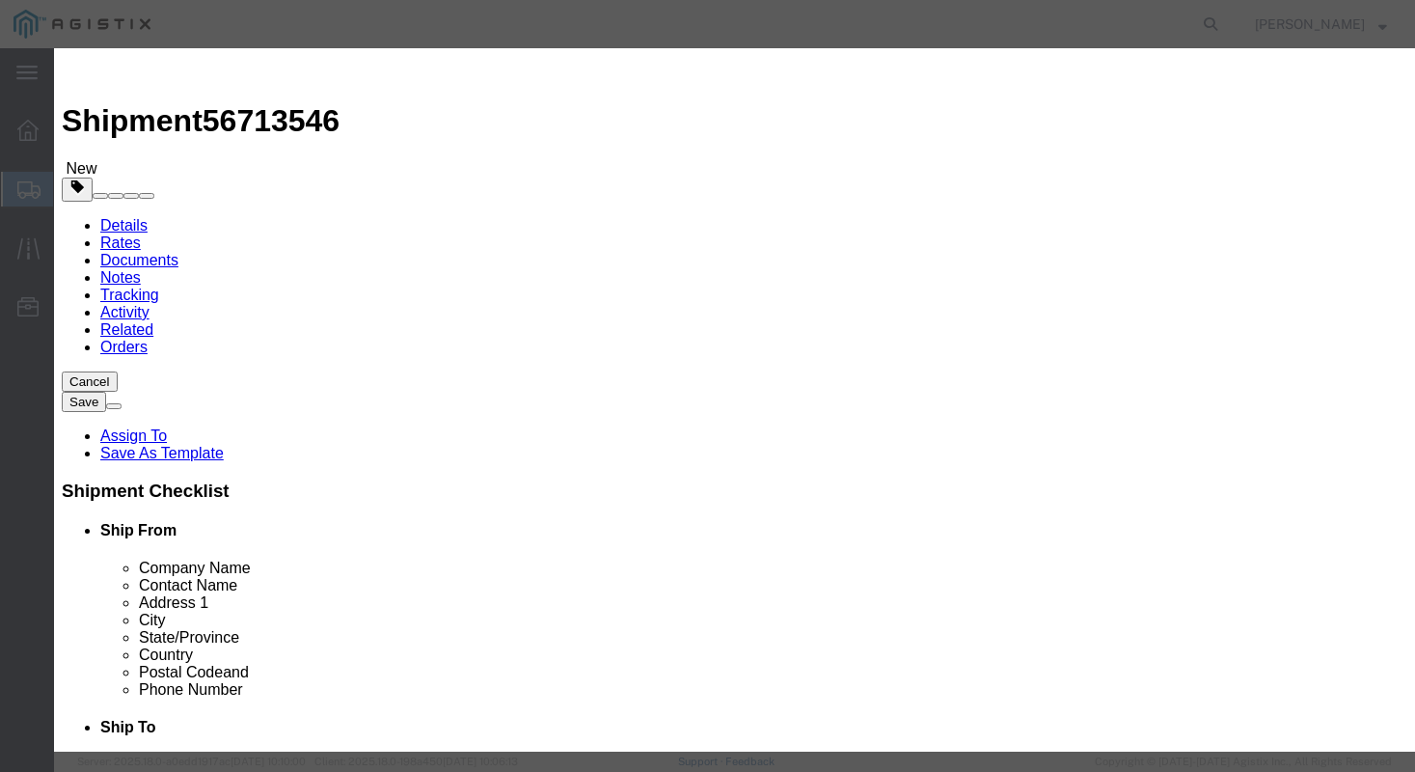
click input "text"
type input "STEEL FLANGES"
type input "1"
click input "text"
type input "383.62"
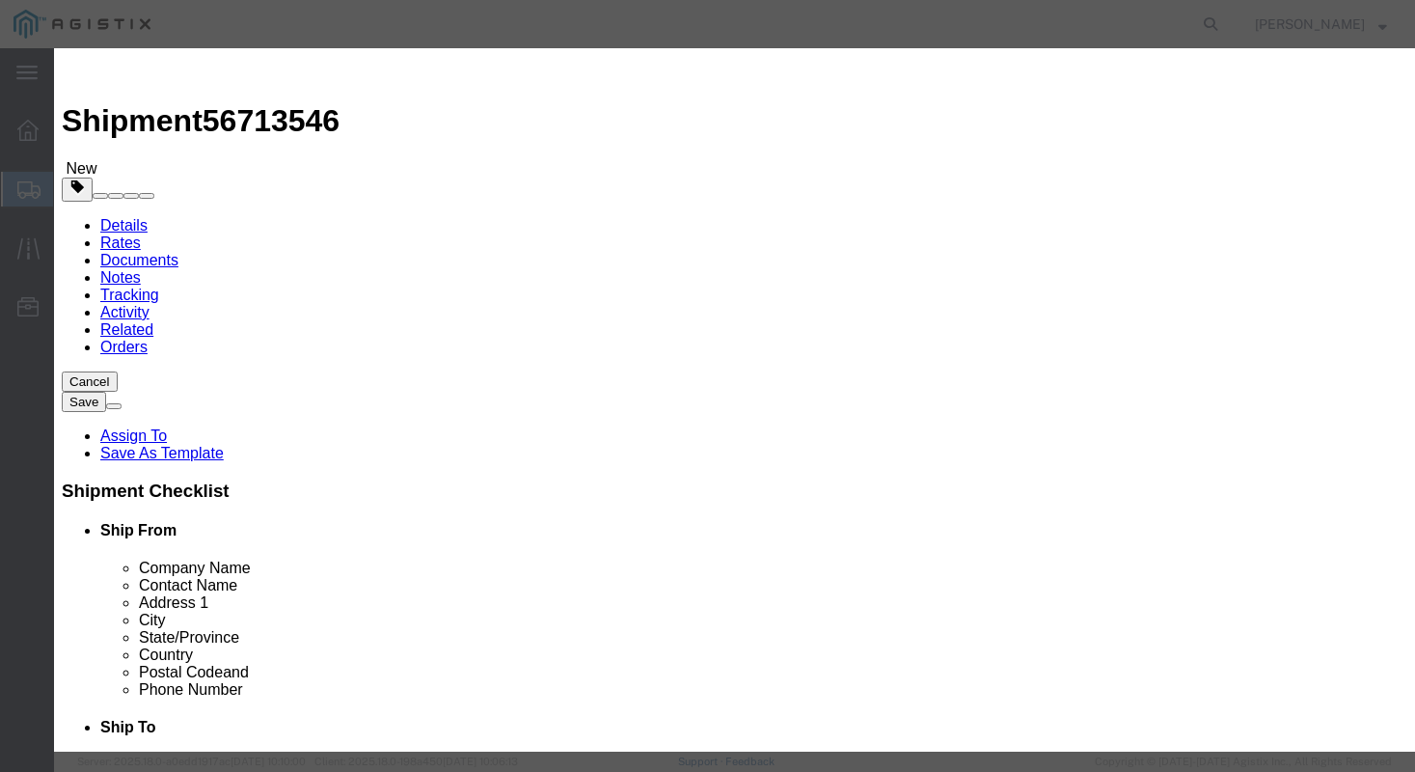
click div "Product Name STEEL FLANGES Pieces 1 Select Bag Barrels 100Board Feet Bottle Box…"
drag, startPoint x: 367, startPoint y: 262, endPoint x: 353, endPoint y: 261, distance: 13.5
click select "Select 50 55 60 65 70 85 92.5 100 125 175 250 300 400"
select select "50"
click select "Select 50 55 60 65 70 85 92.5 100 125 175 250 300 400"
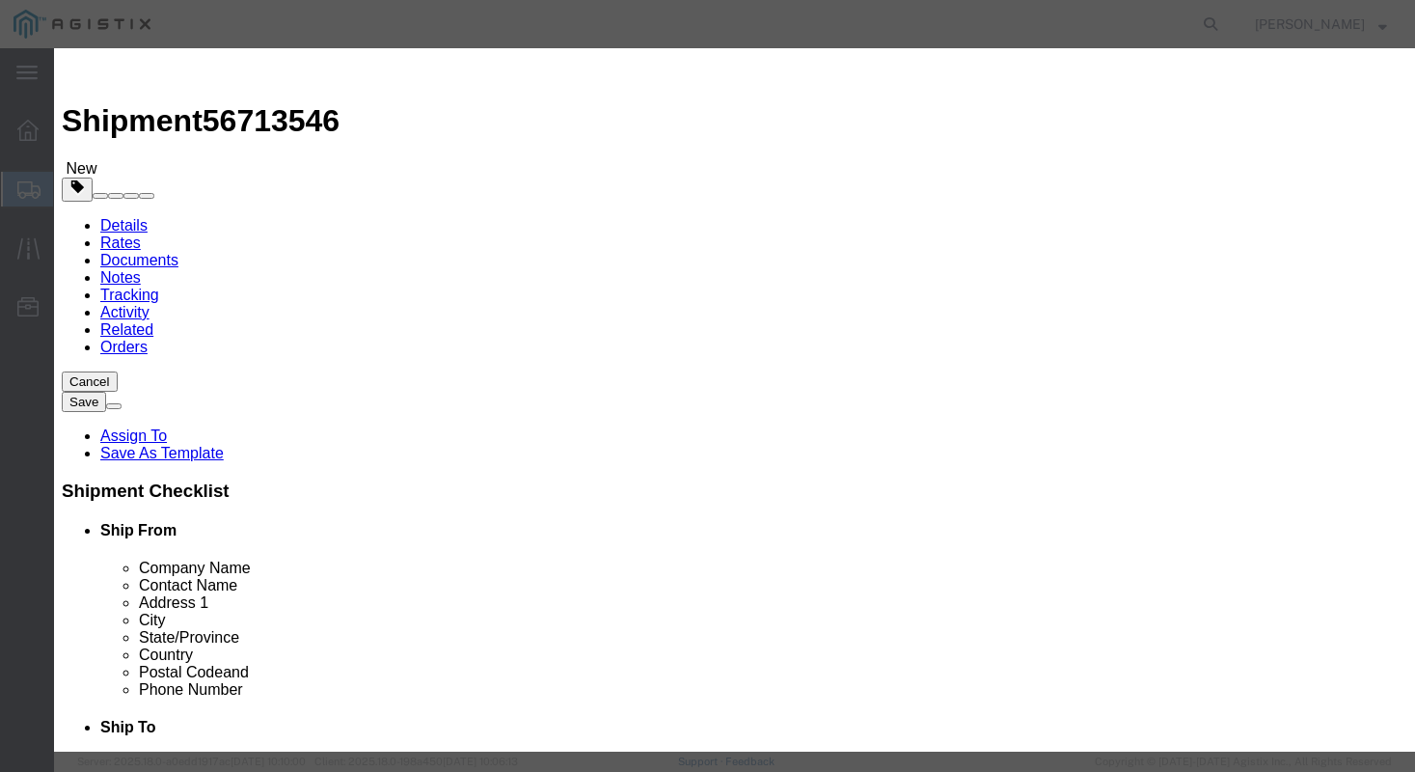
click button "Save & Close"
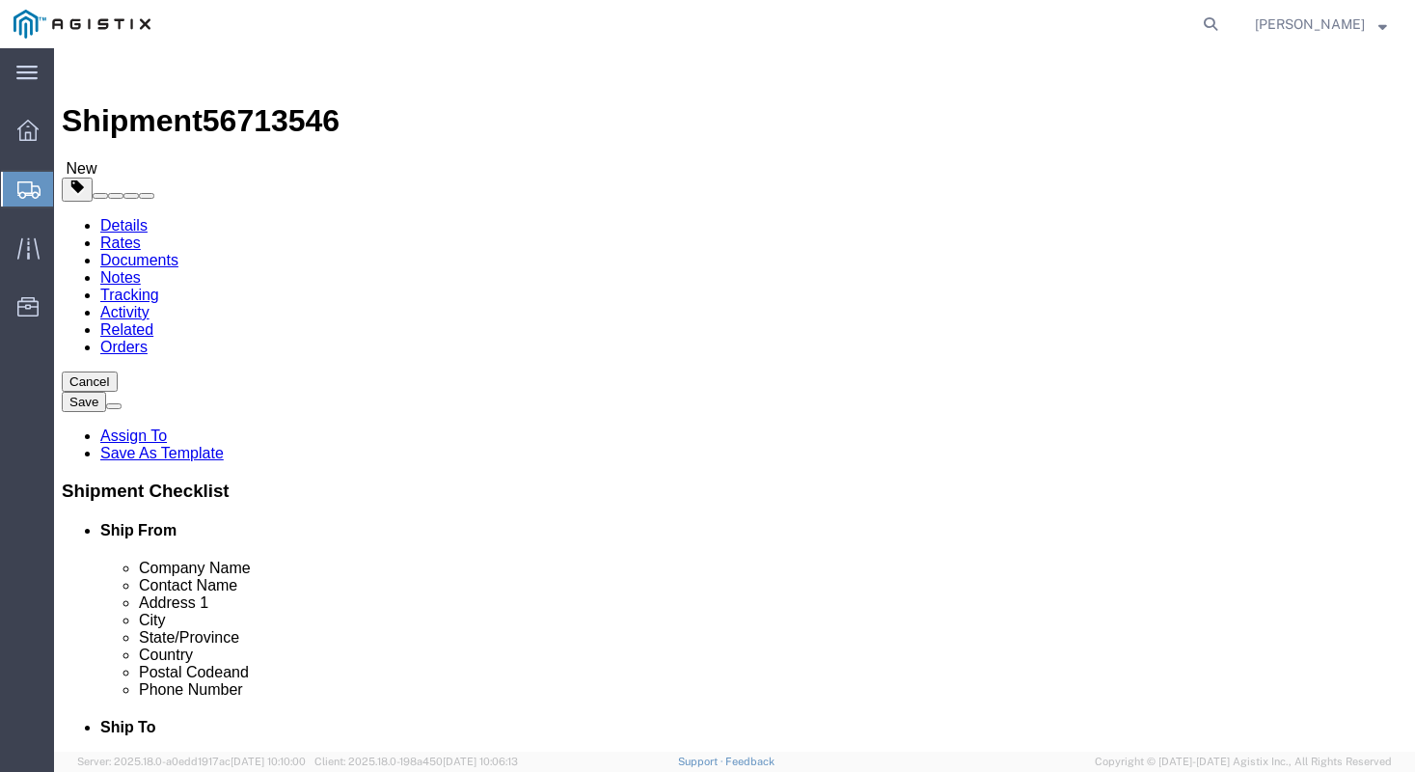
click button "Rate Shipment"
